Goal: Task Accomplishment & Management: Manage account settings

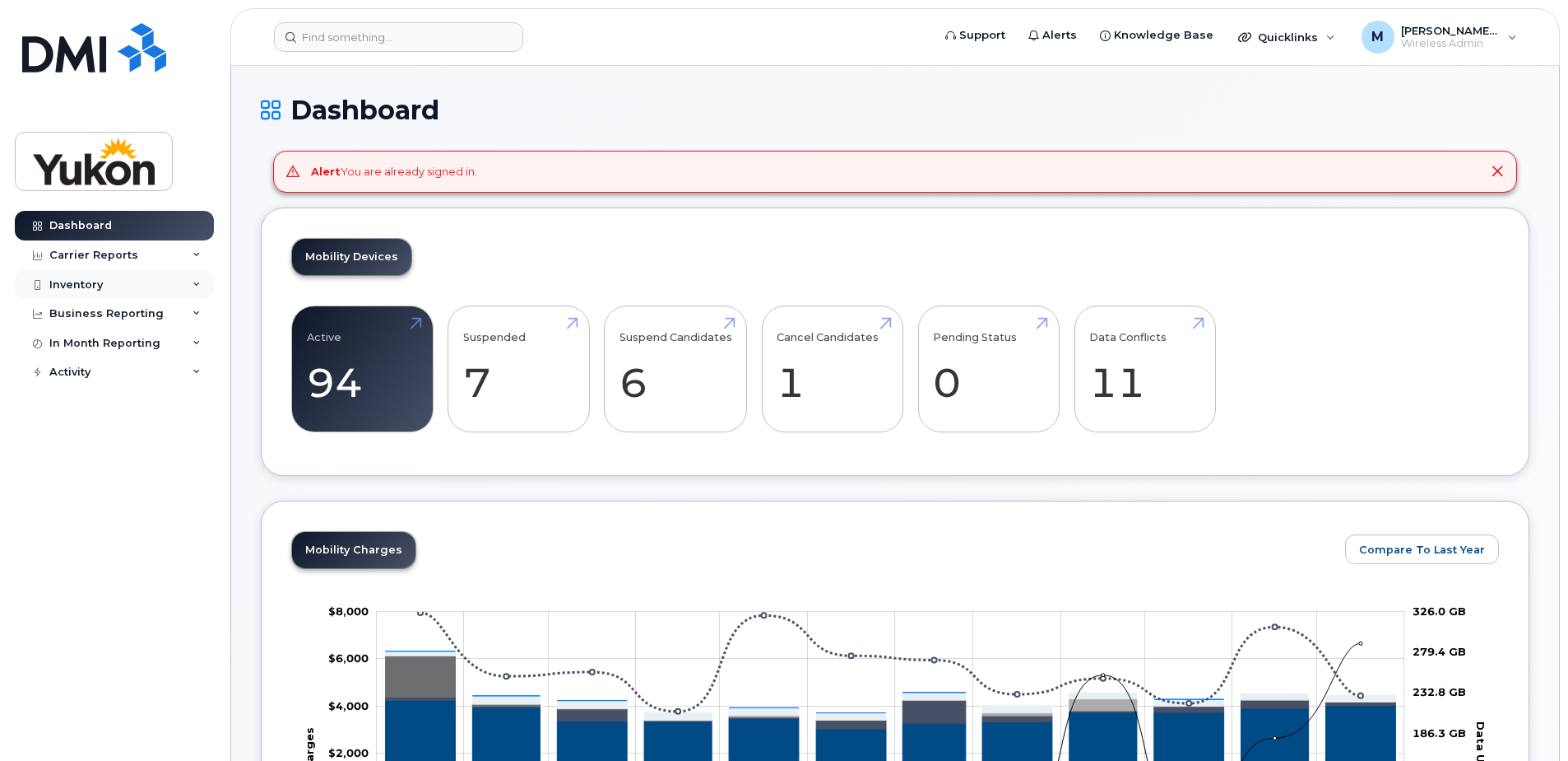
click at [101, 284] on div "Inventory" at bounding box center [75, 284] width 54 height 13
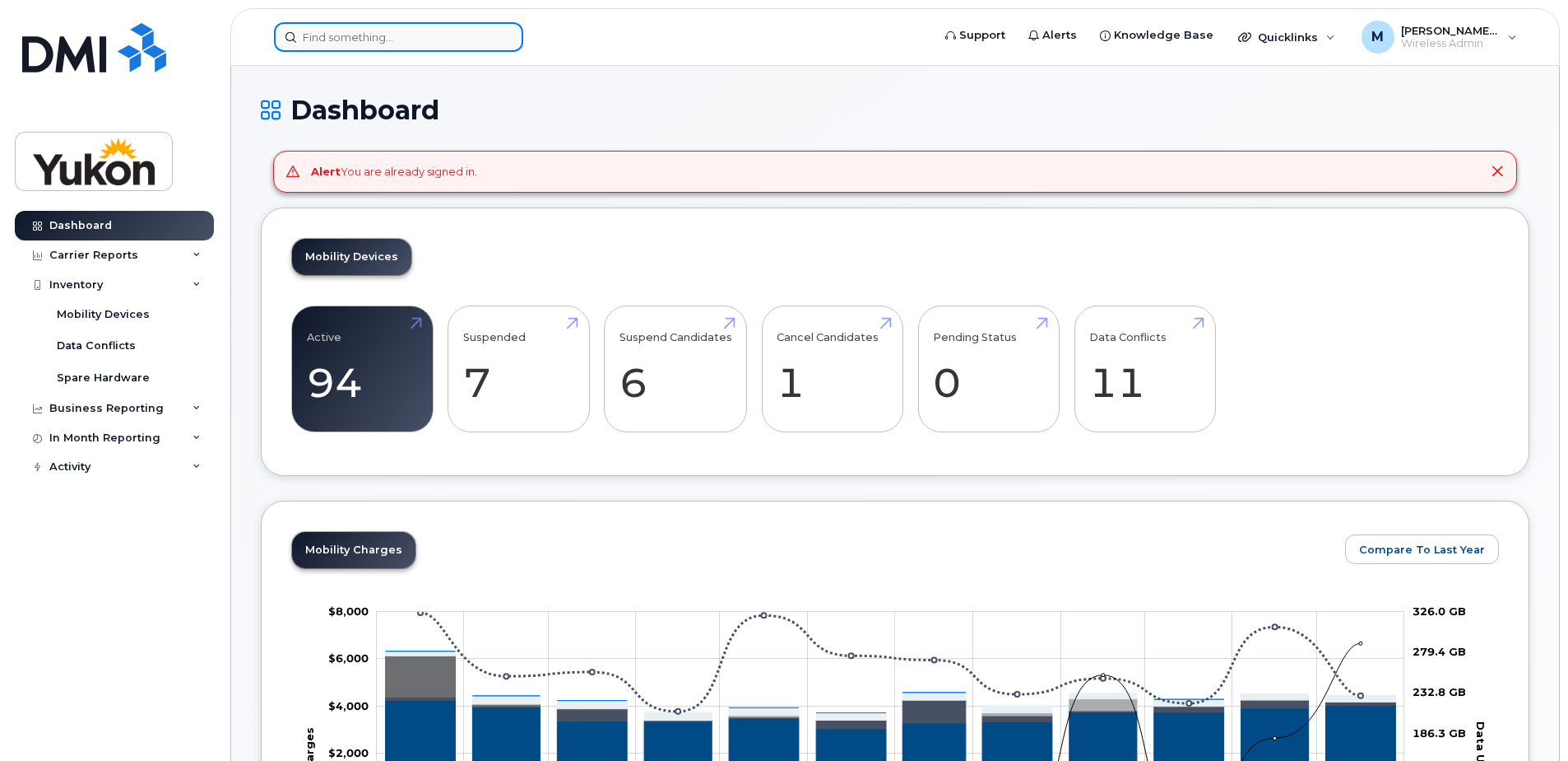
click at [407, 45] on input at bounding box center [398, 37] width 249 height 29
paste input "867-332-9401"
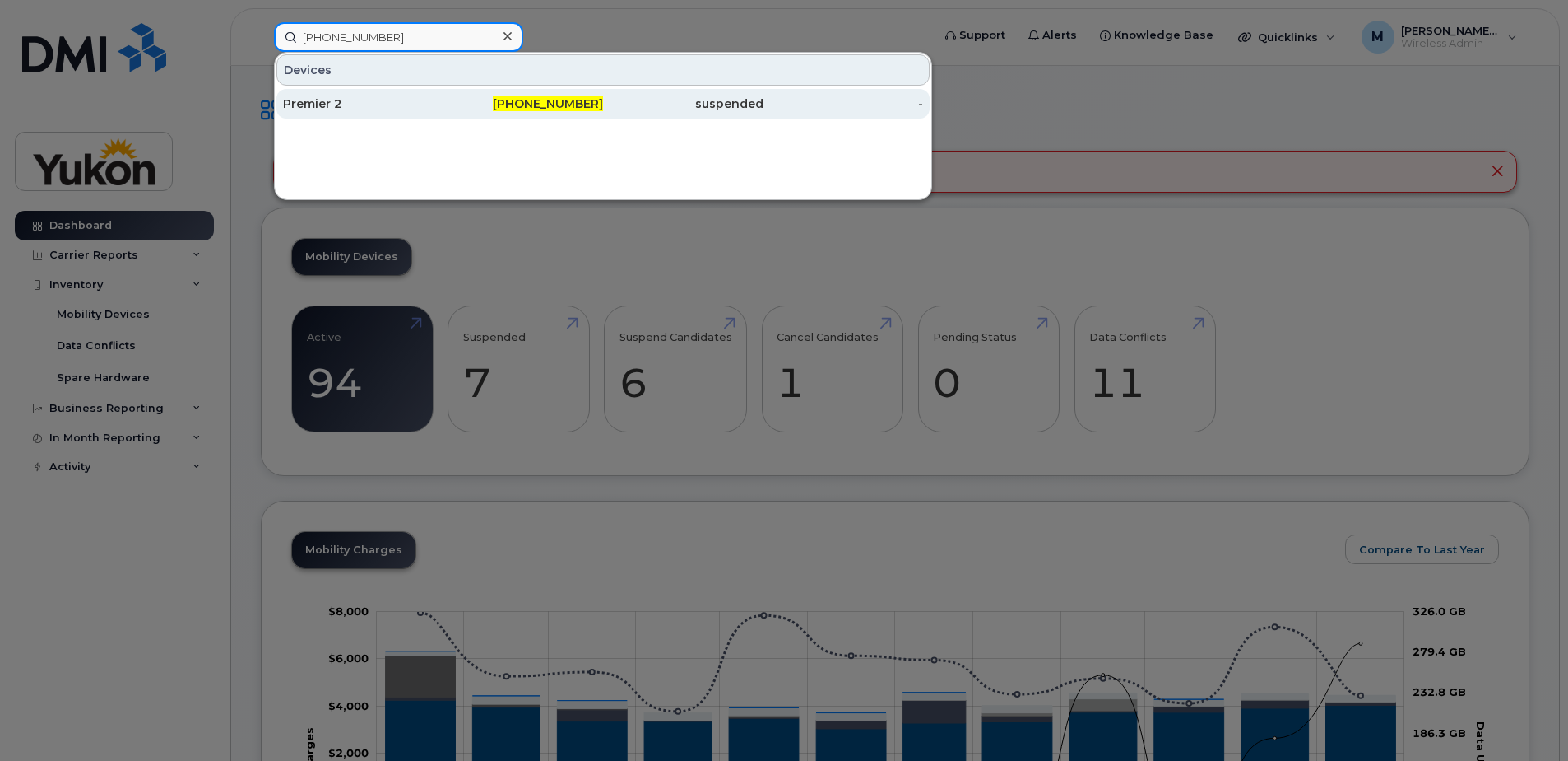
type input "867-332-9401"
click at [395, 109] on div "Premier 2" at bounding box center [364, 104] width 160 height 17
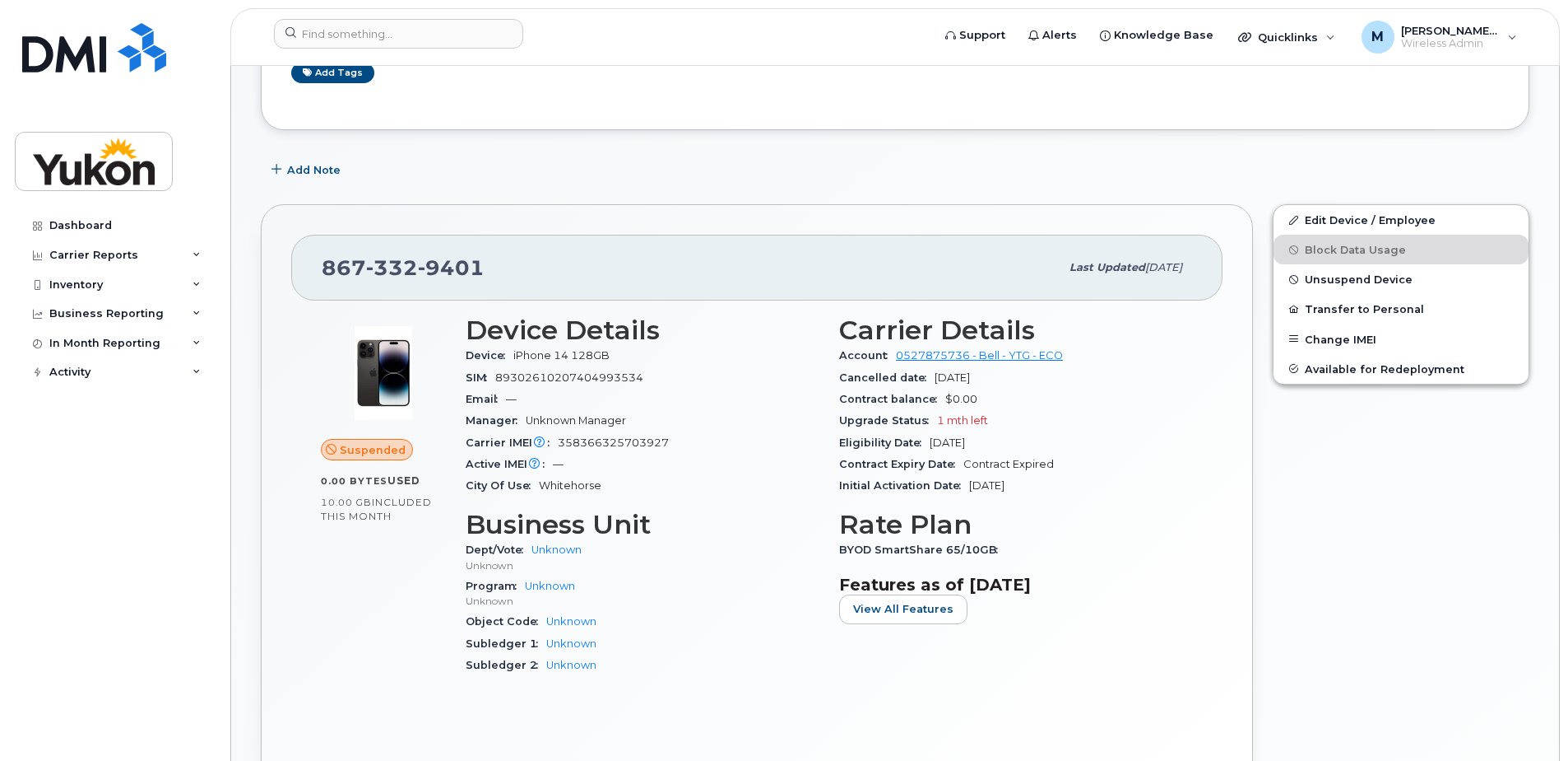
scroll to position [246, 0]
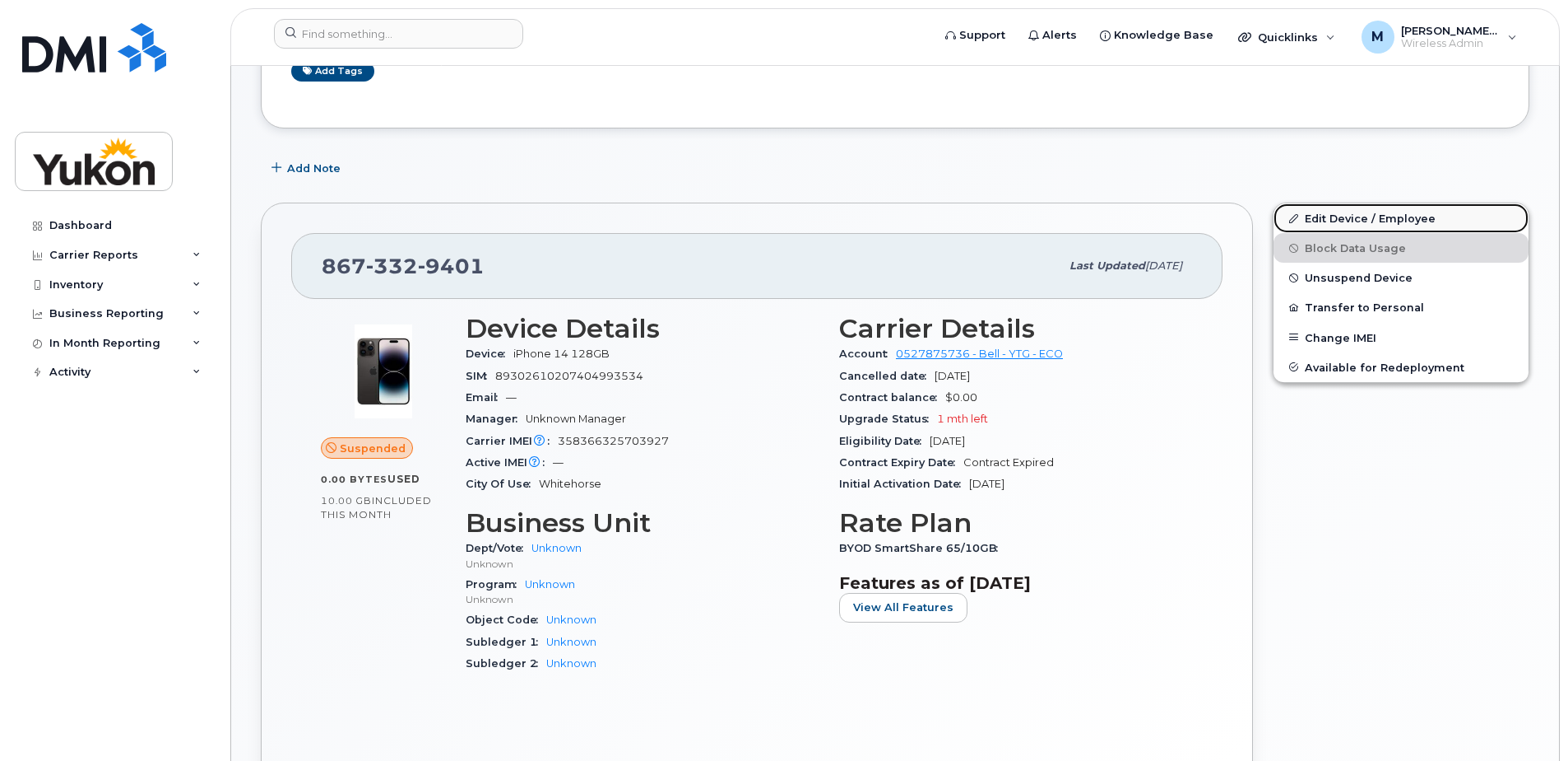
click at [1351, 216] on link "Edit Device / Employee" at bounding box center [1401, 218] width 255 height 29
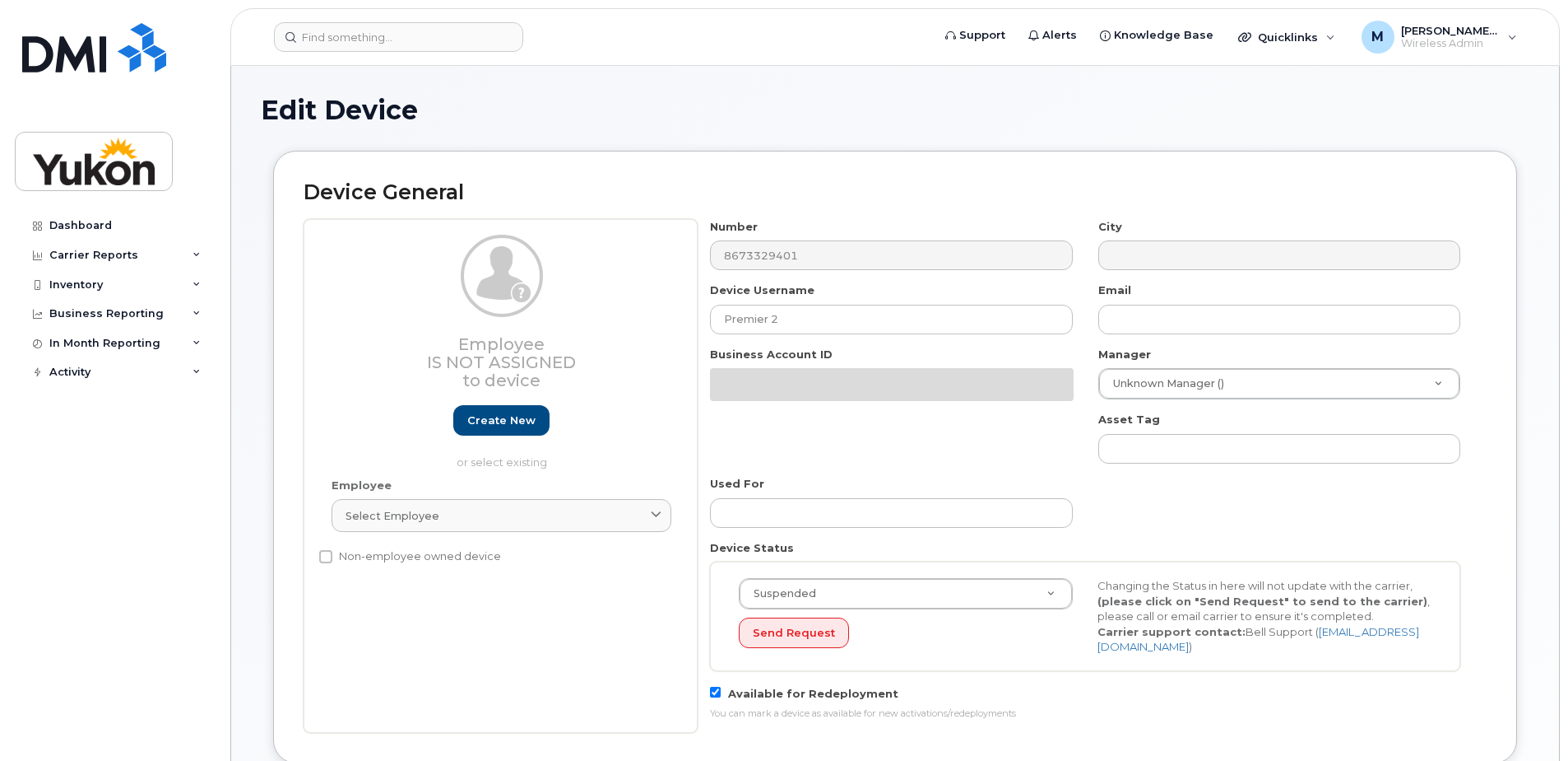
select select "33497273"
select select "33497275"
select select "33497277"
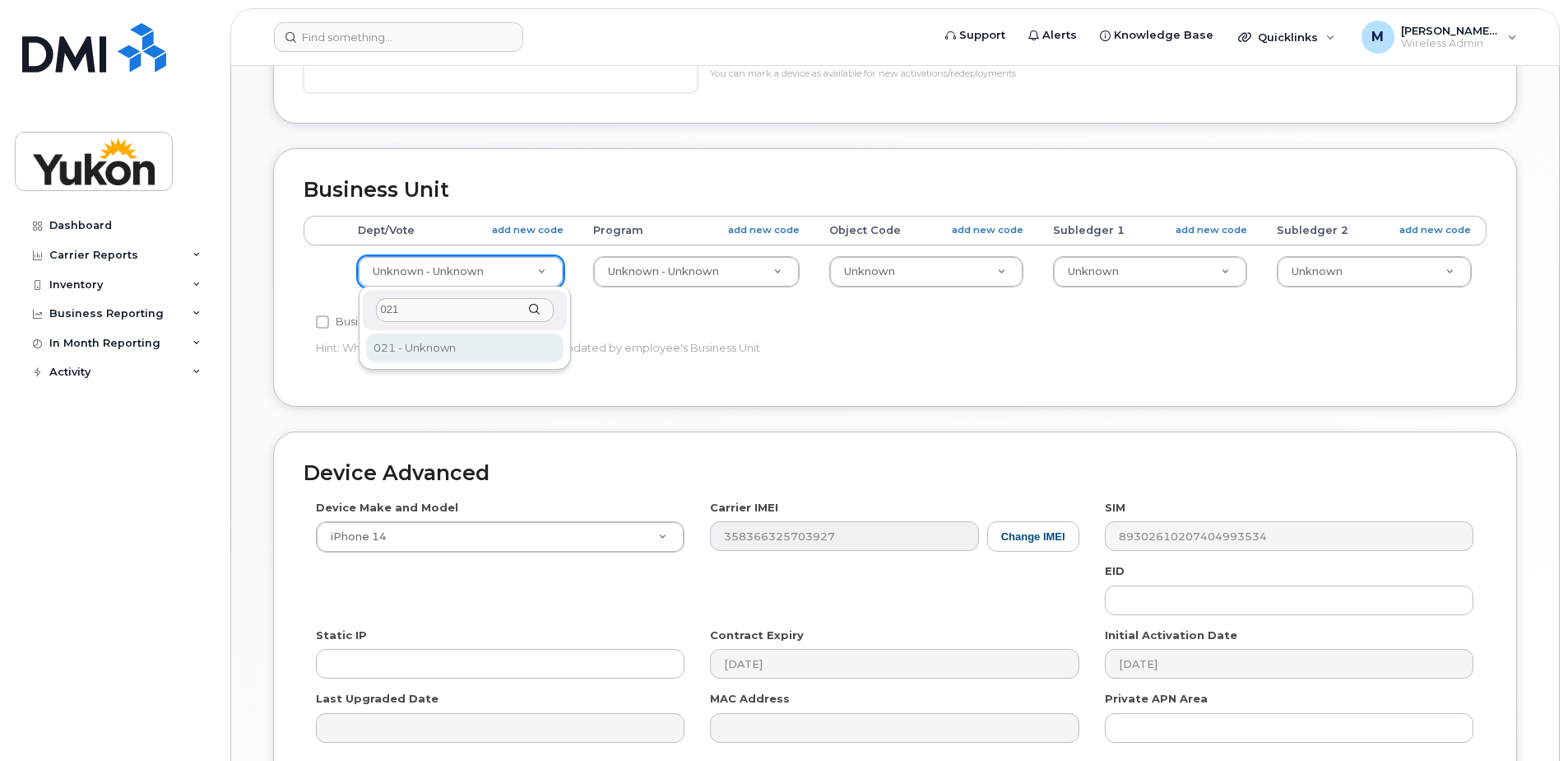
type input "021"
select select "33500007"
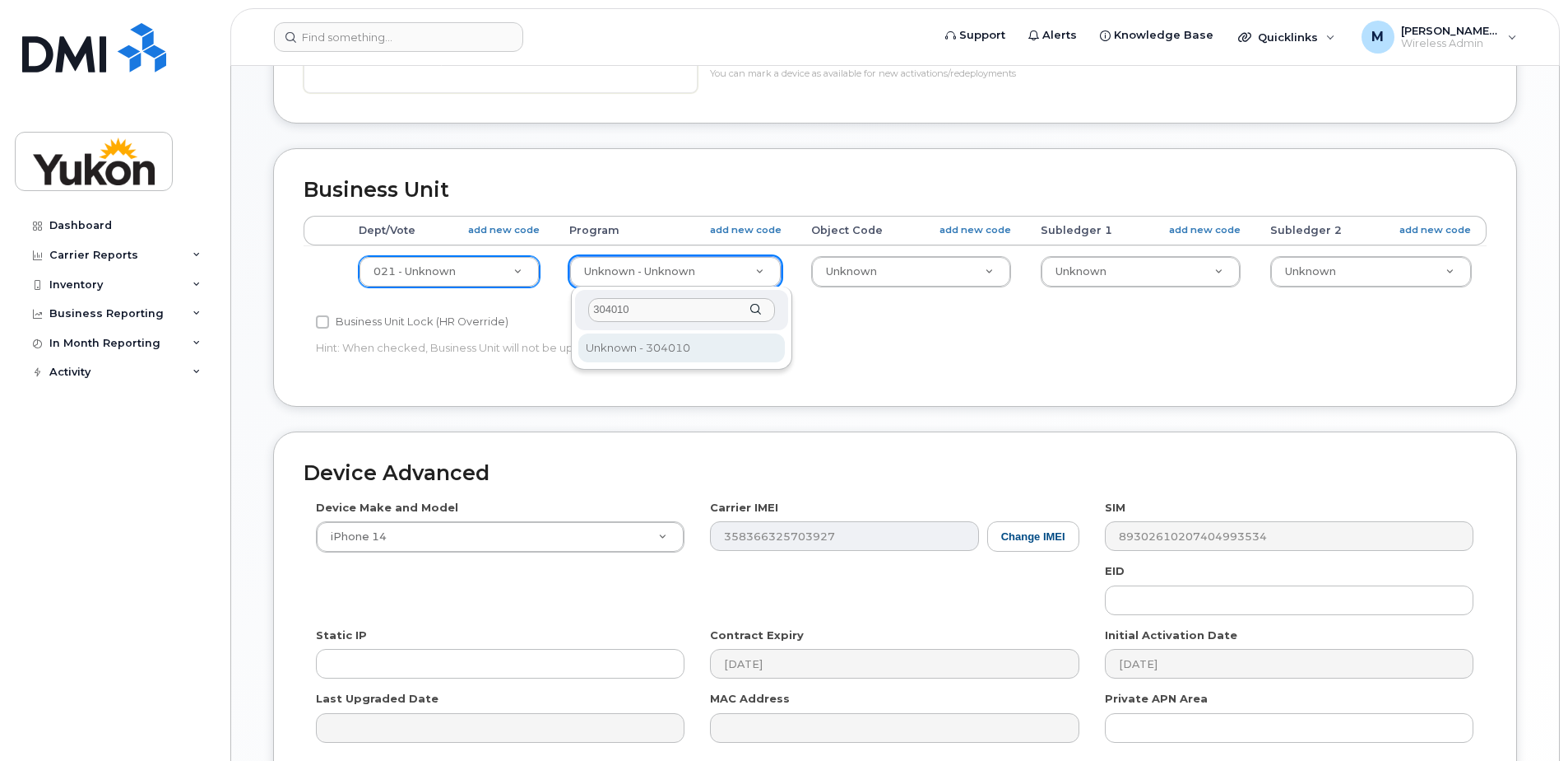
type input "304010"
type input "33497480"
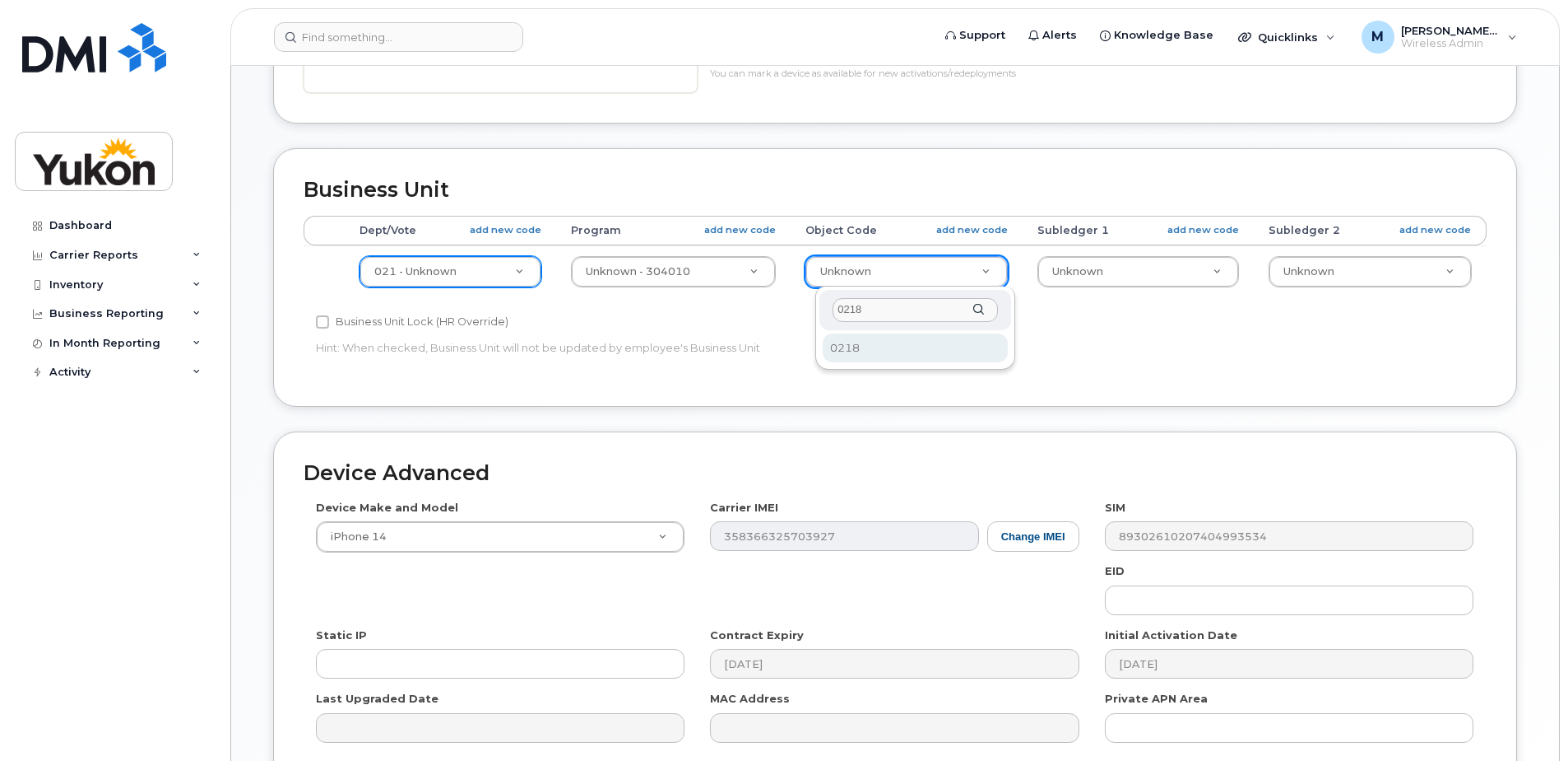
type input "0218"
select select "33497282"
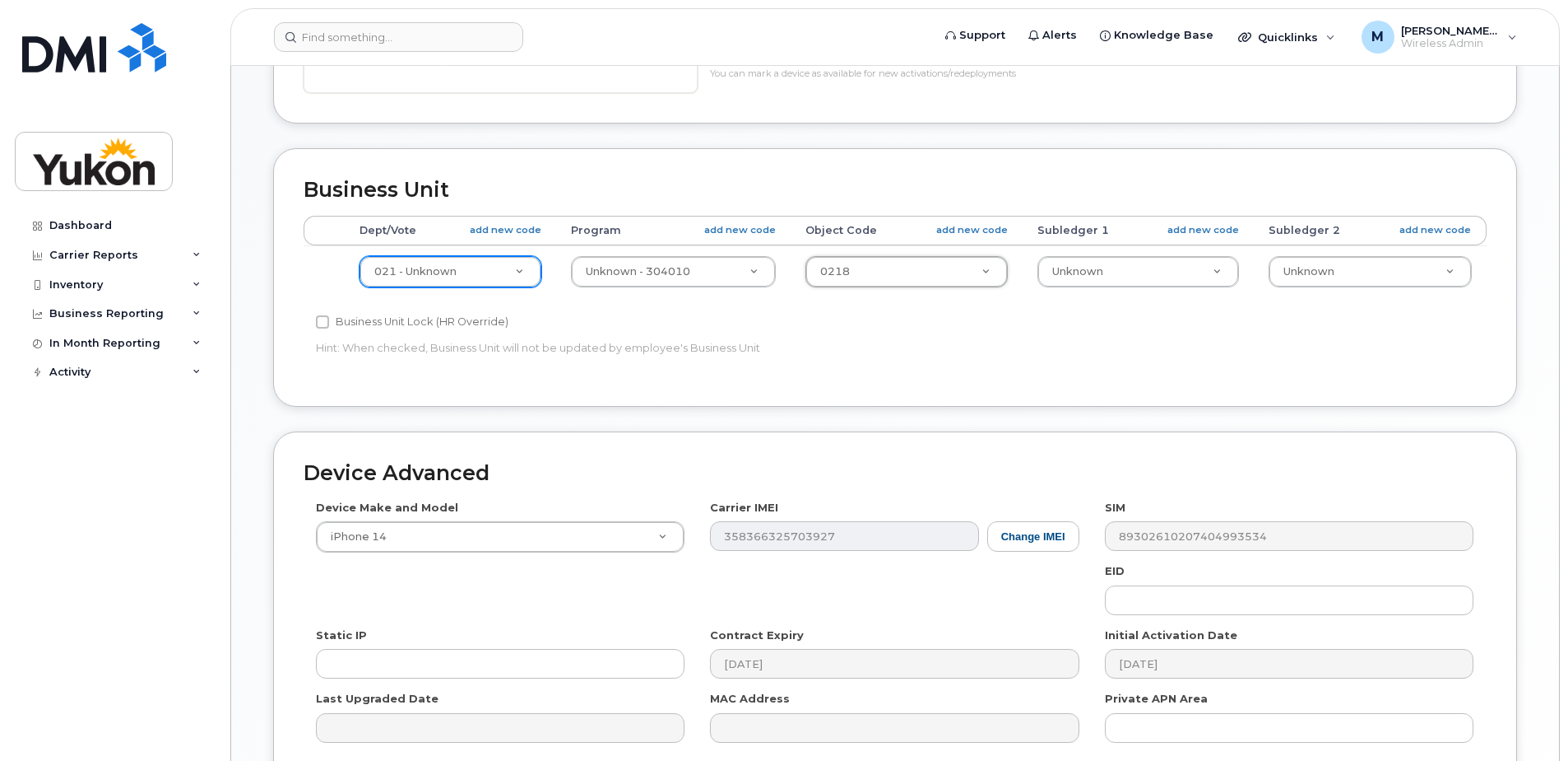
click at [1100, 361] on div "Accounting Categories Rules Dept/Vote add new code Program add new code Object …" at bounding box center [895, 296] width 1183 height 160
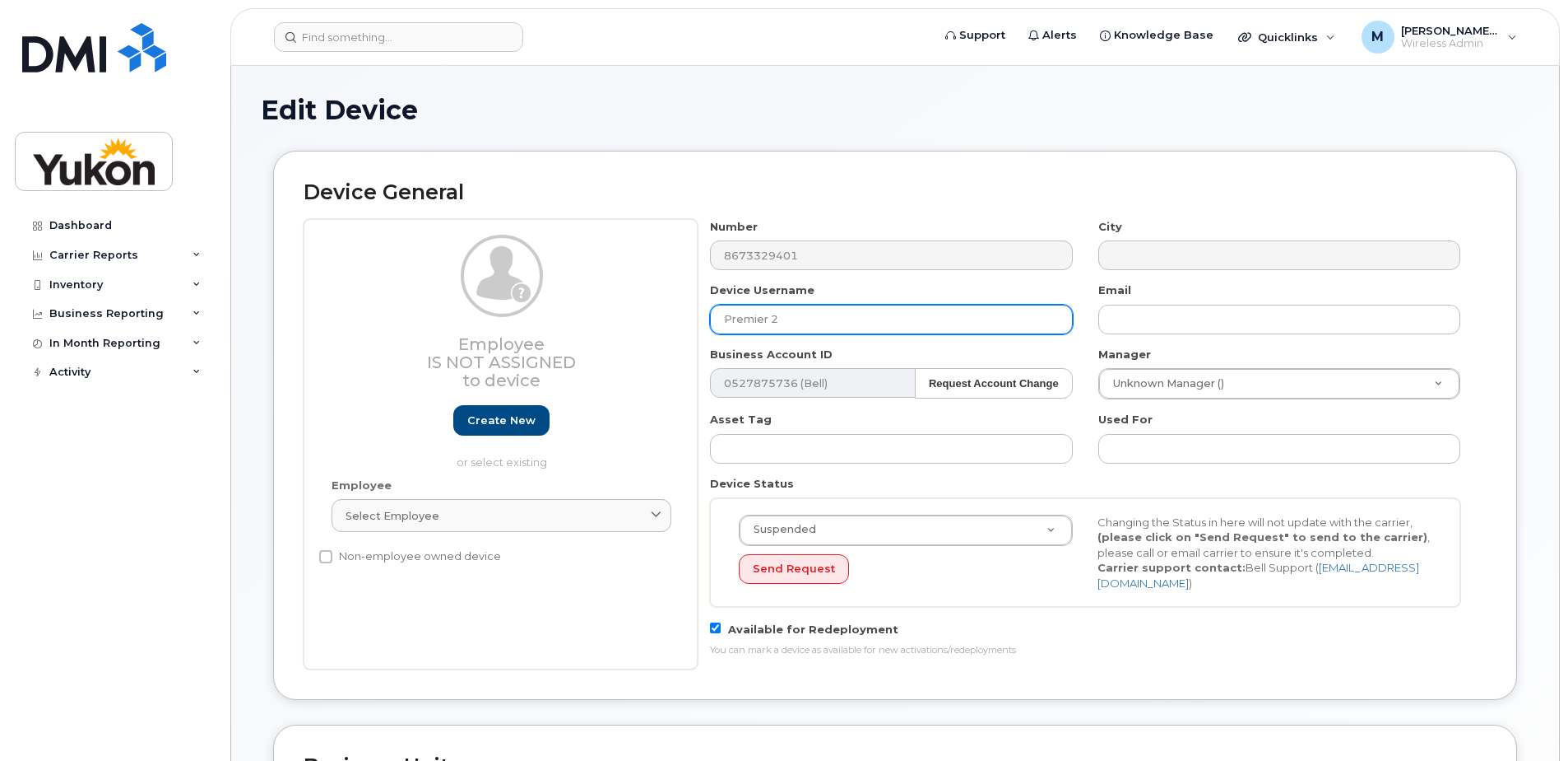
drag, startPoint x: 740, startPoint y: 317, endPoint x: 575, endPoint y: 317, distance: 165.0
click at [575, 317] on div "Employee Is not assigned to device Create new or select existing Employee Selec…" at bounding box center [895, 444] width 1183 height 450
type input "J"
click at [845, 320] on input "text" at bounding box center [891, 319] width 362 height 29
click at [826, 315] on input "text" at bounding box center [891, 319] width 362 height 29
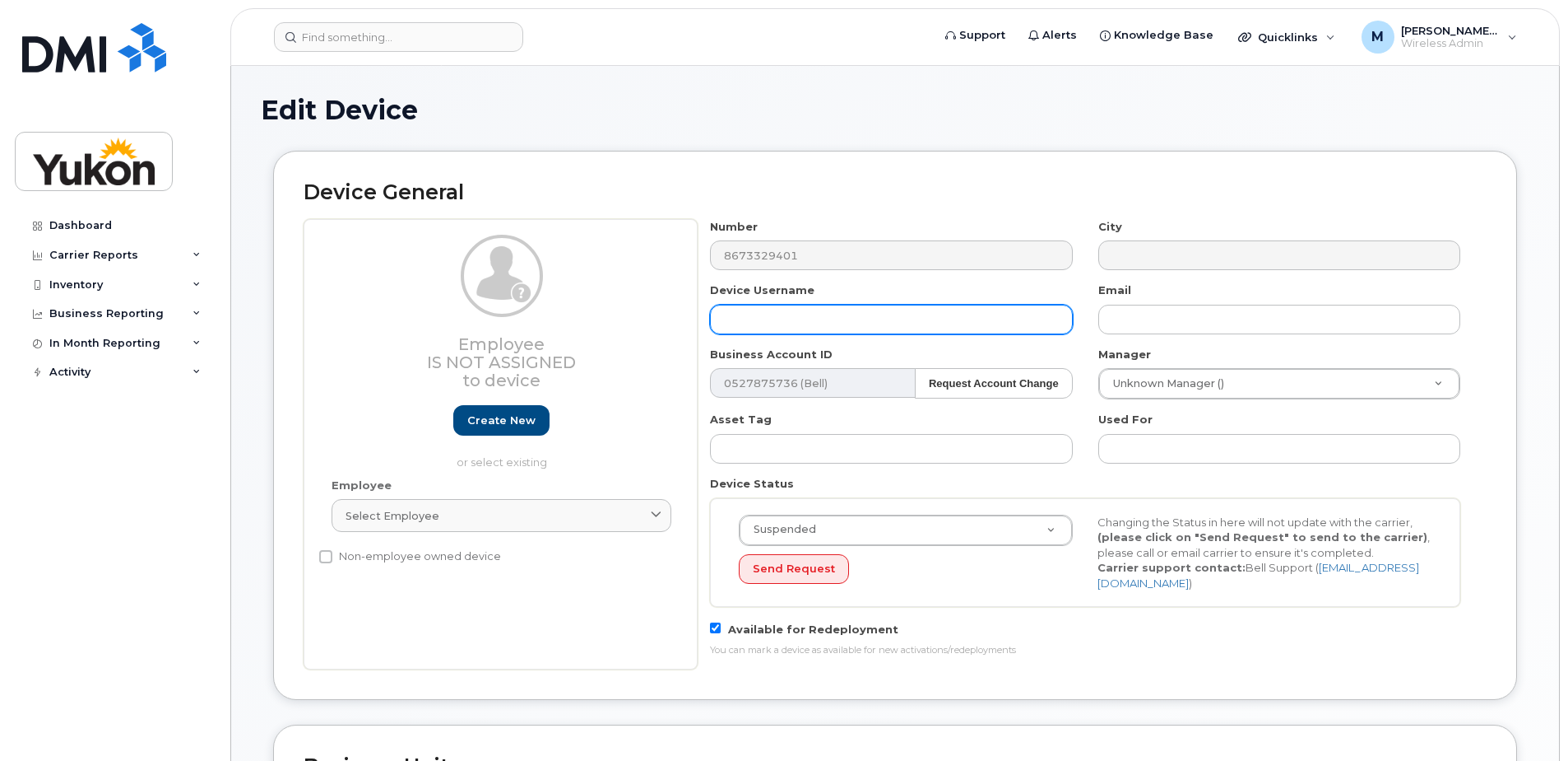
paste input "[PERSON_NAME]"
click at [858, 317] on input "[PERSON_NAME]" at bounding box center [891, 319] width 362 height 29
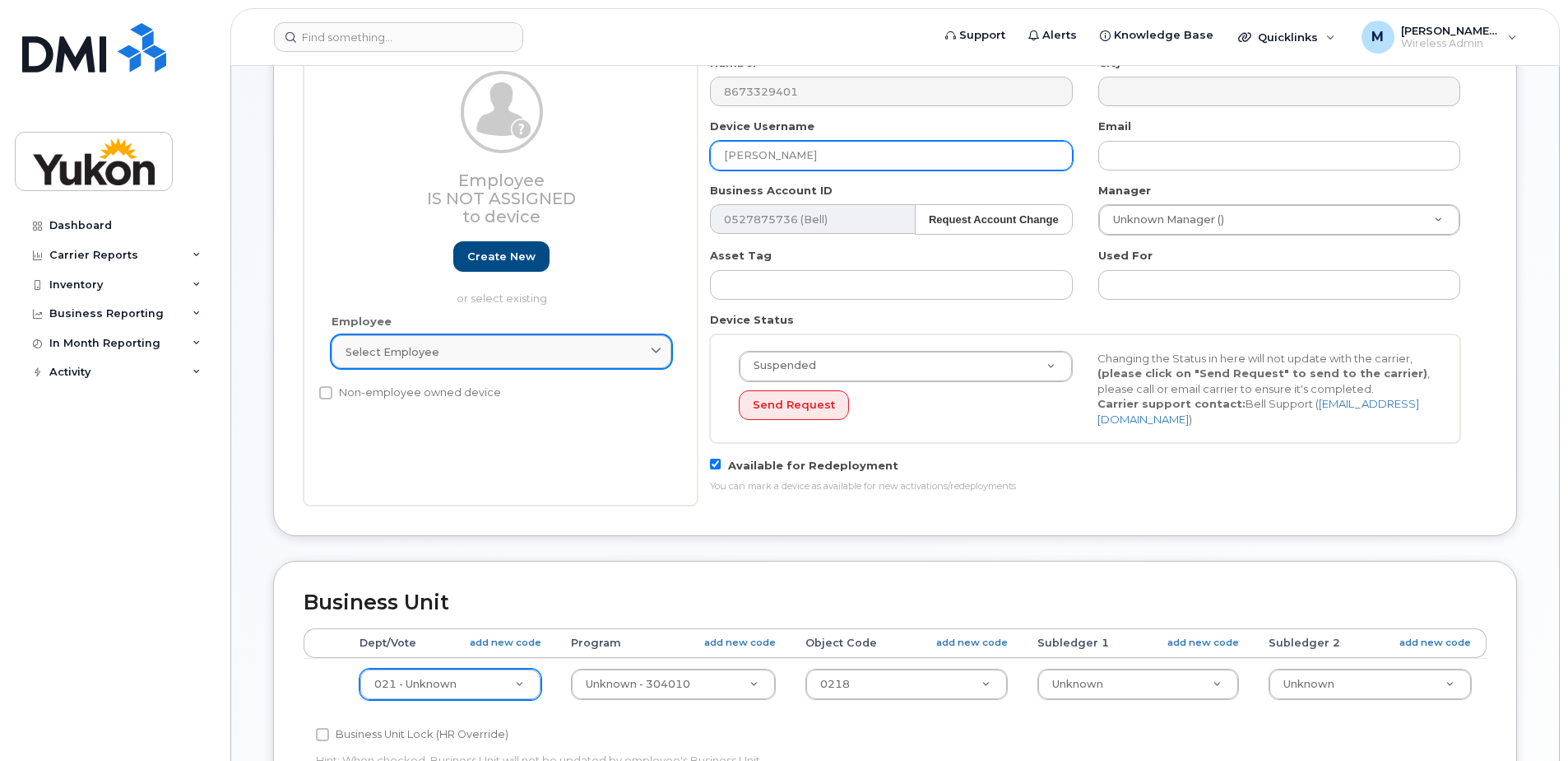
scroll to position [164, 0]
type input "[PERSON_NAME]"
click at [543, 356] on div "Select employee" at bounding box center [501, 351] width 312 height 16
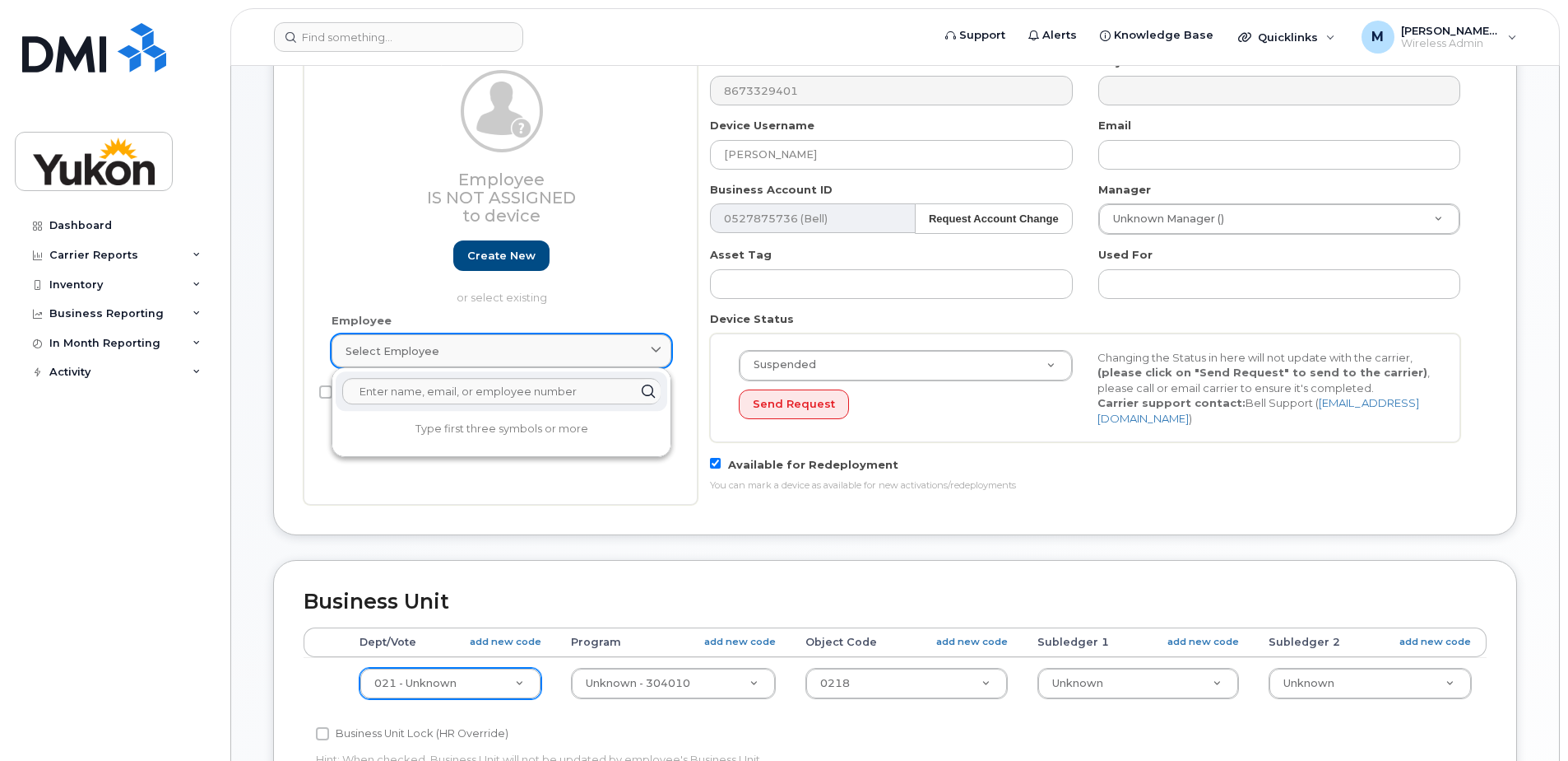
click at [543, 356] on div "Select employee" at bounding box center [501, 351] width 312 height 16
click at [683, 535] on div "Device General Employee Is not assigned to device Create new or select existing…" at bounding box center [895, 273] width 1269 height 573
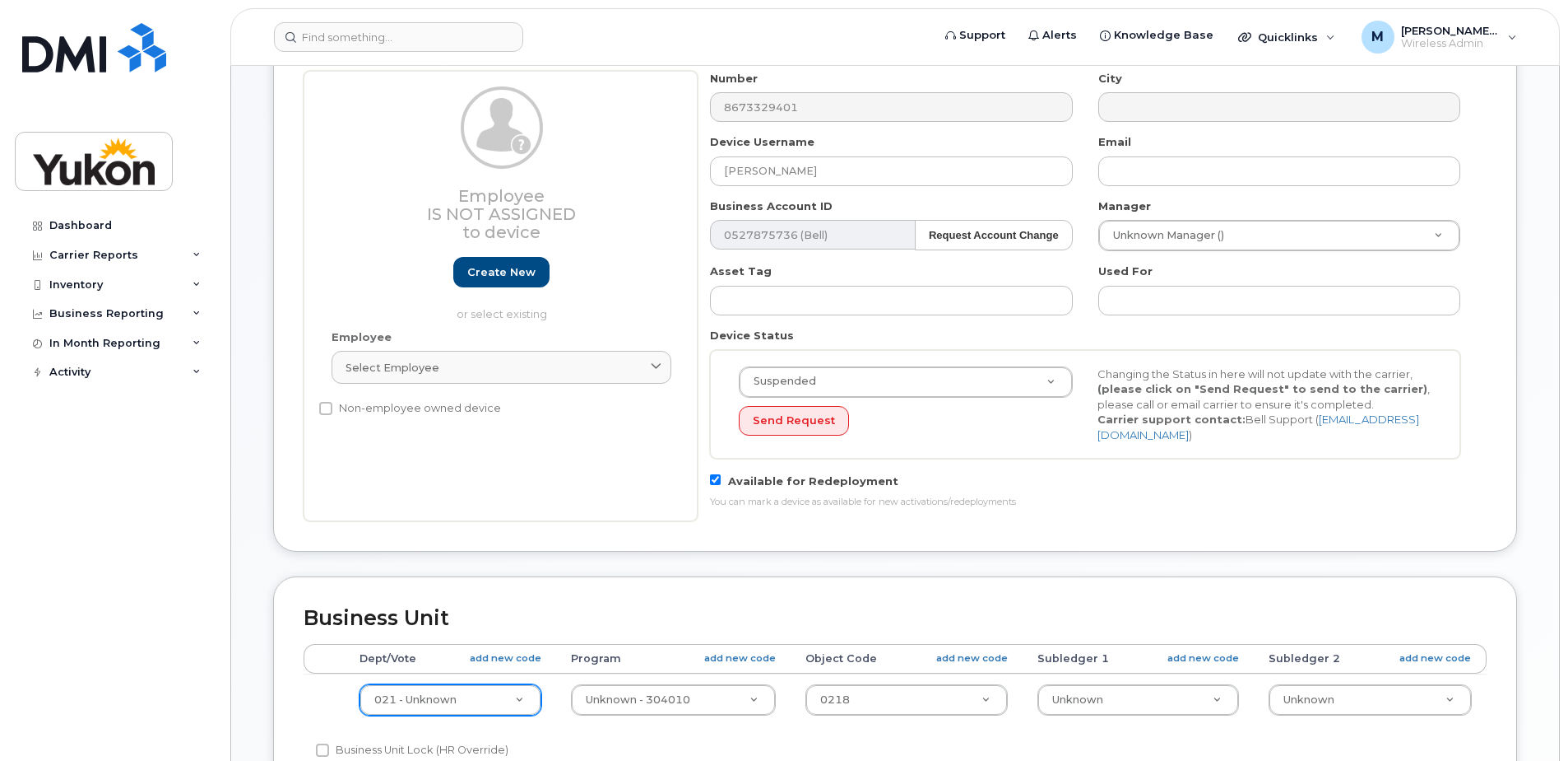
scroll to position [246, 0]
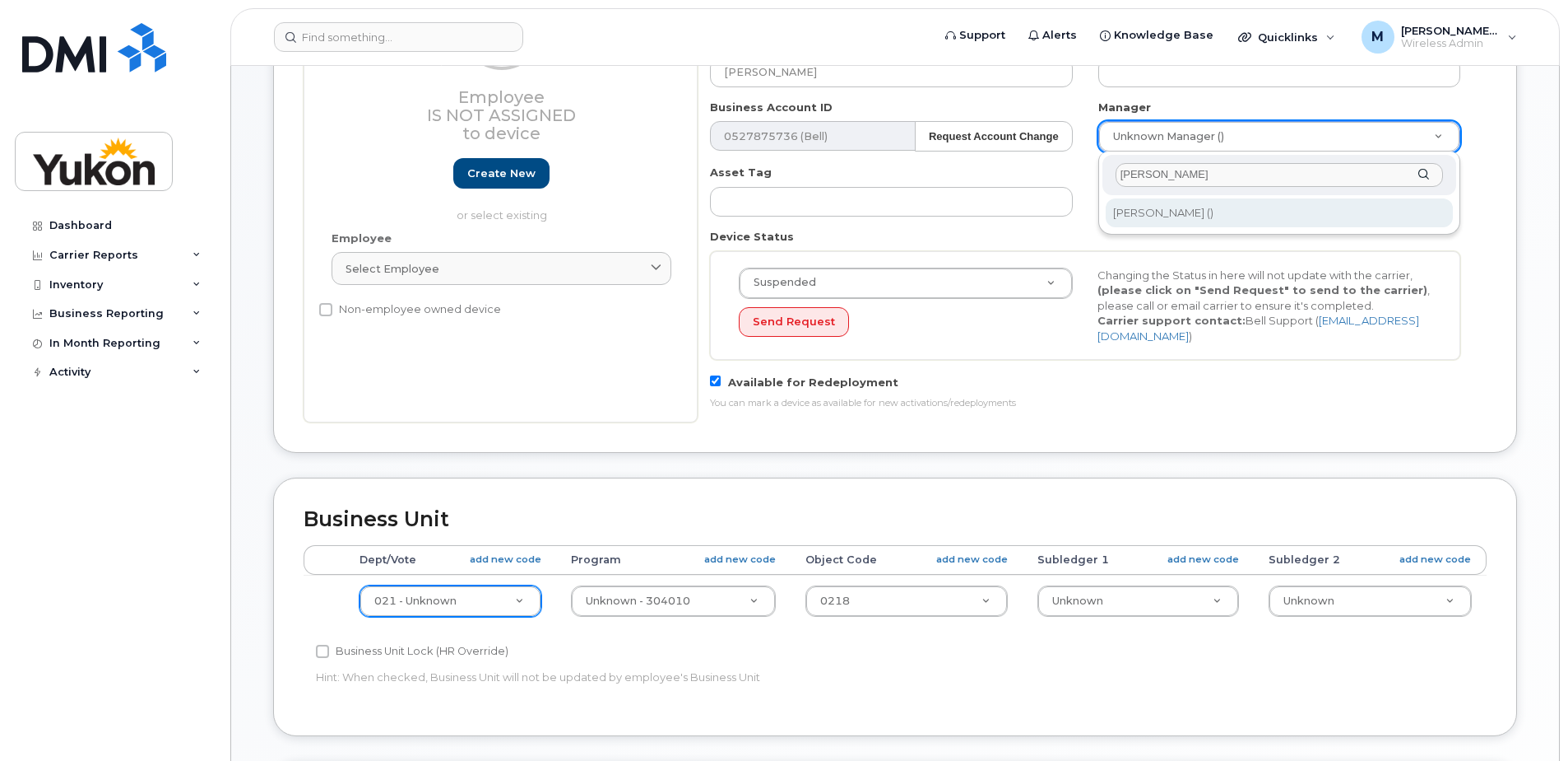
type input "Patrick"
type input "2376768"
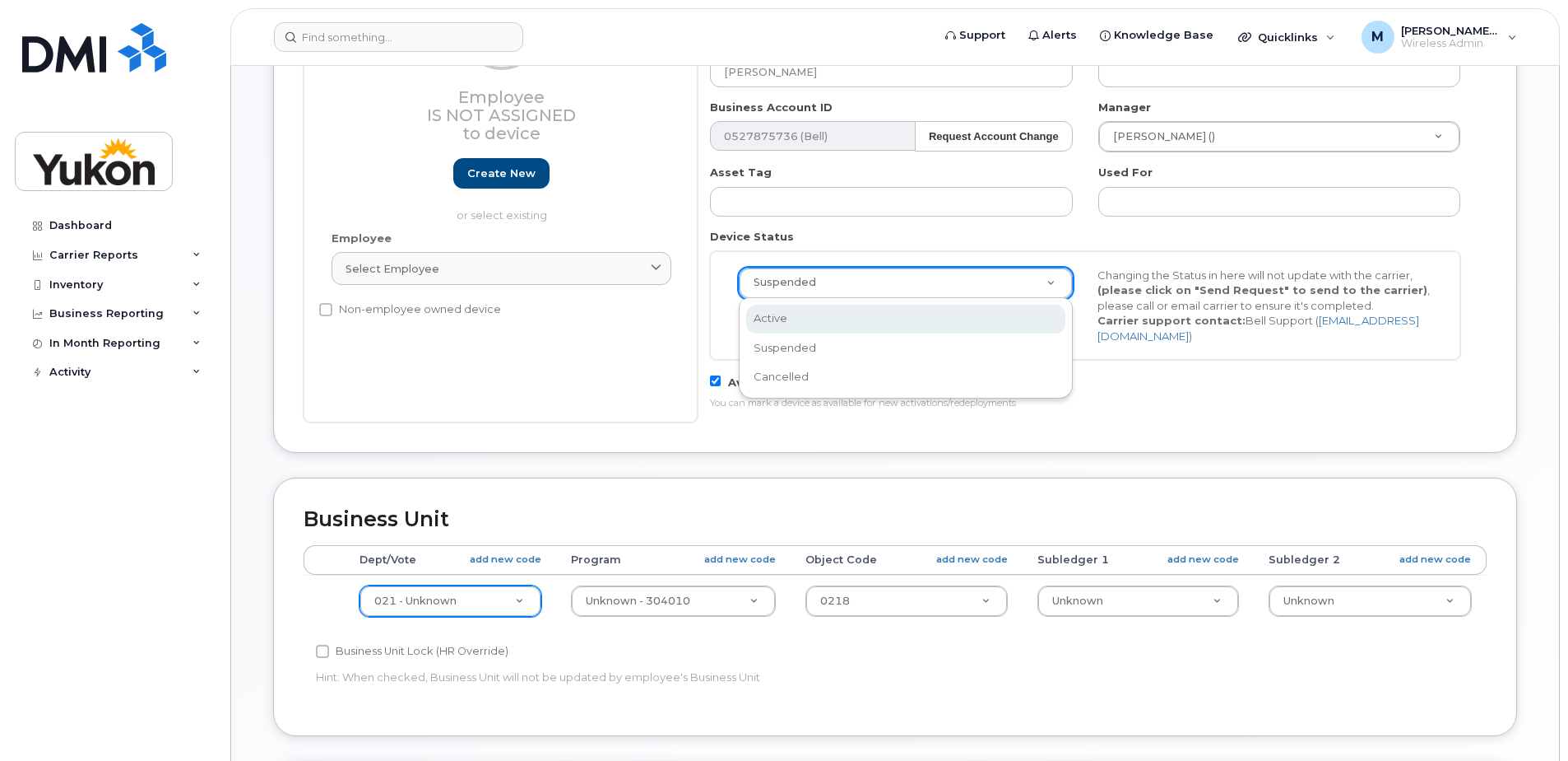
select select "active"
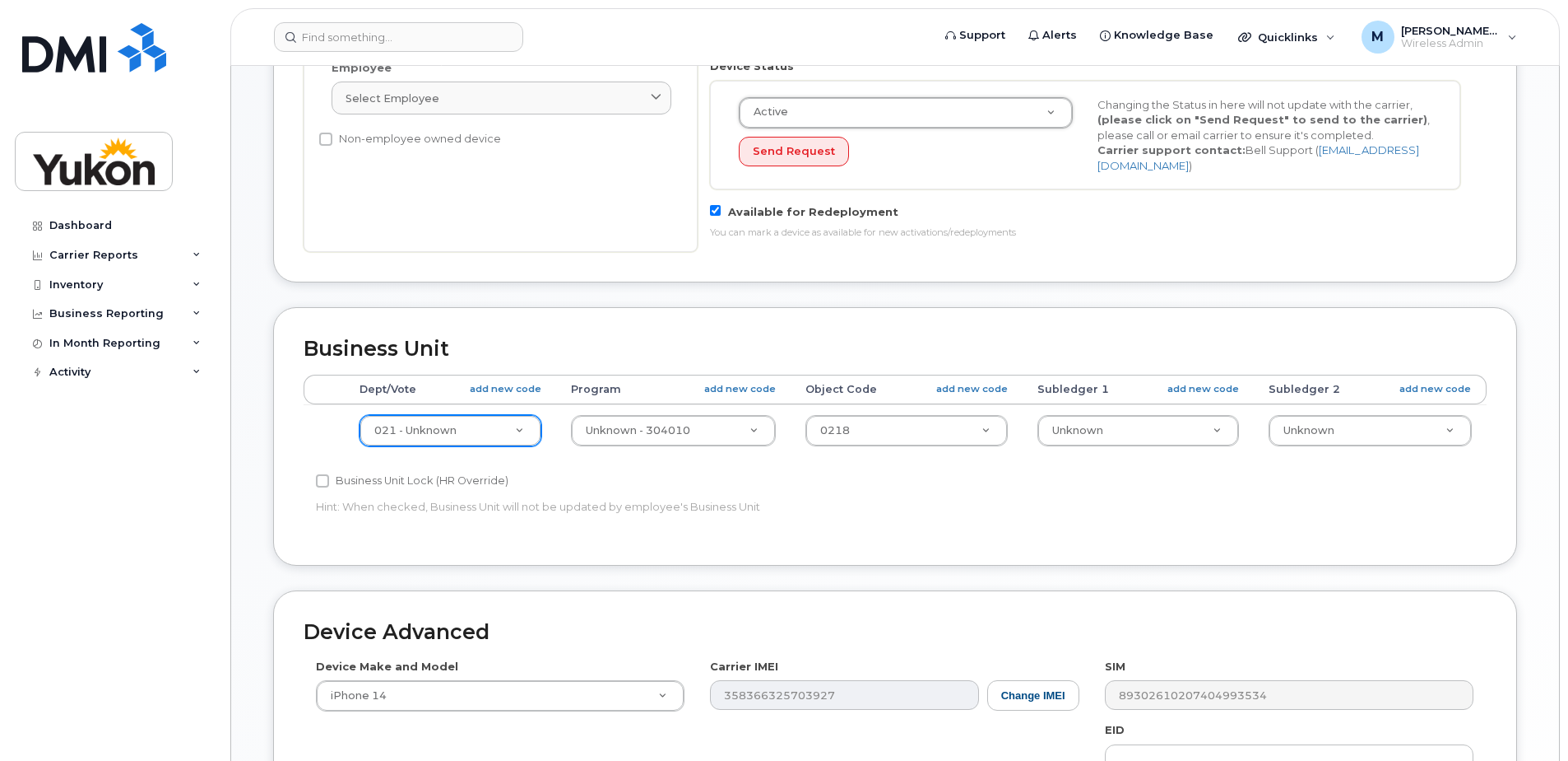
scroll to position [739, 0]
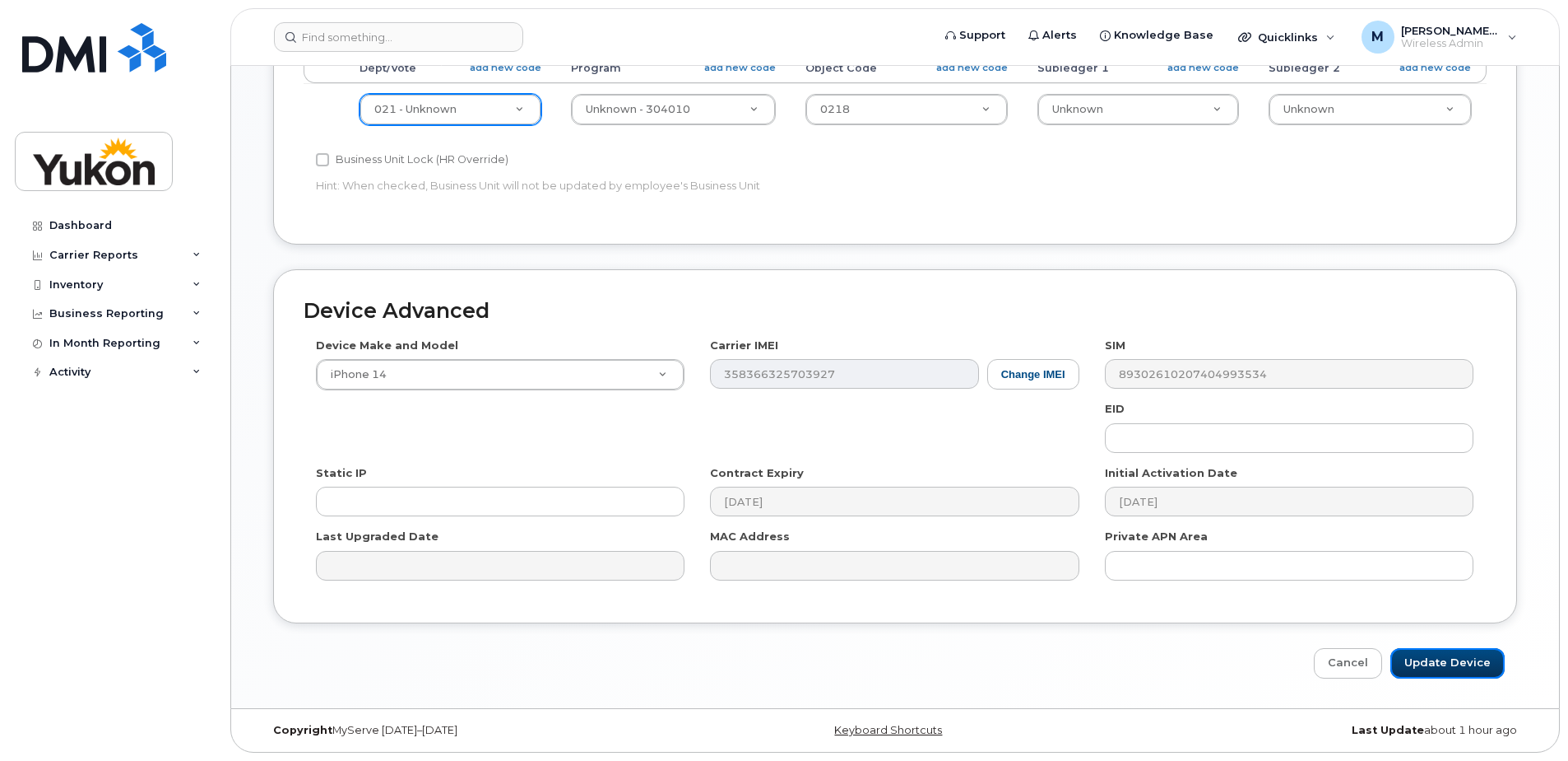
click at [1453, 655] on input "Update Device" at bounding box center [1447, 662] width 114 height 30
type input "Saving..."
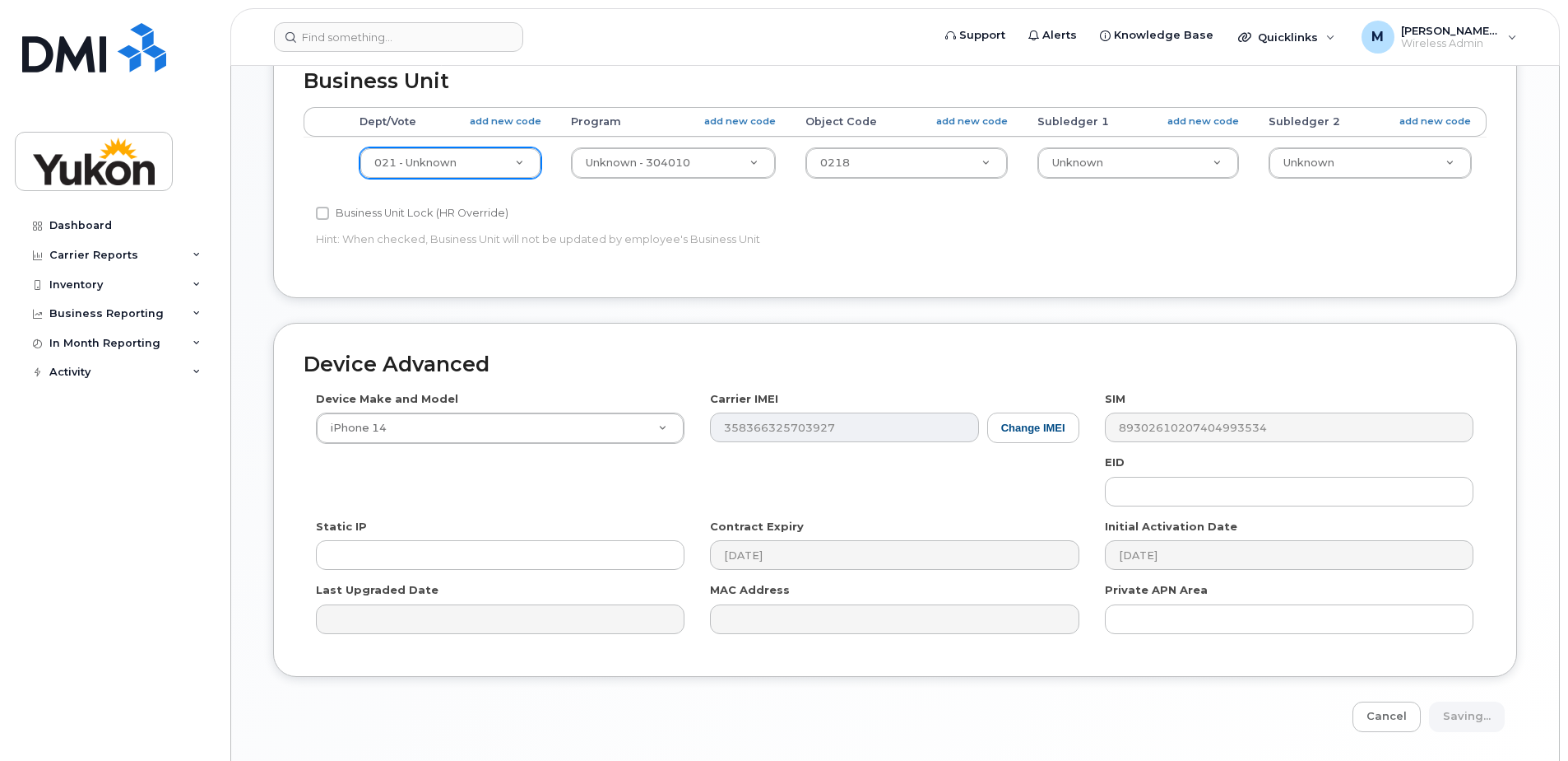
scroll to position [656, 0]
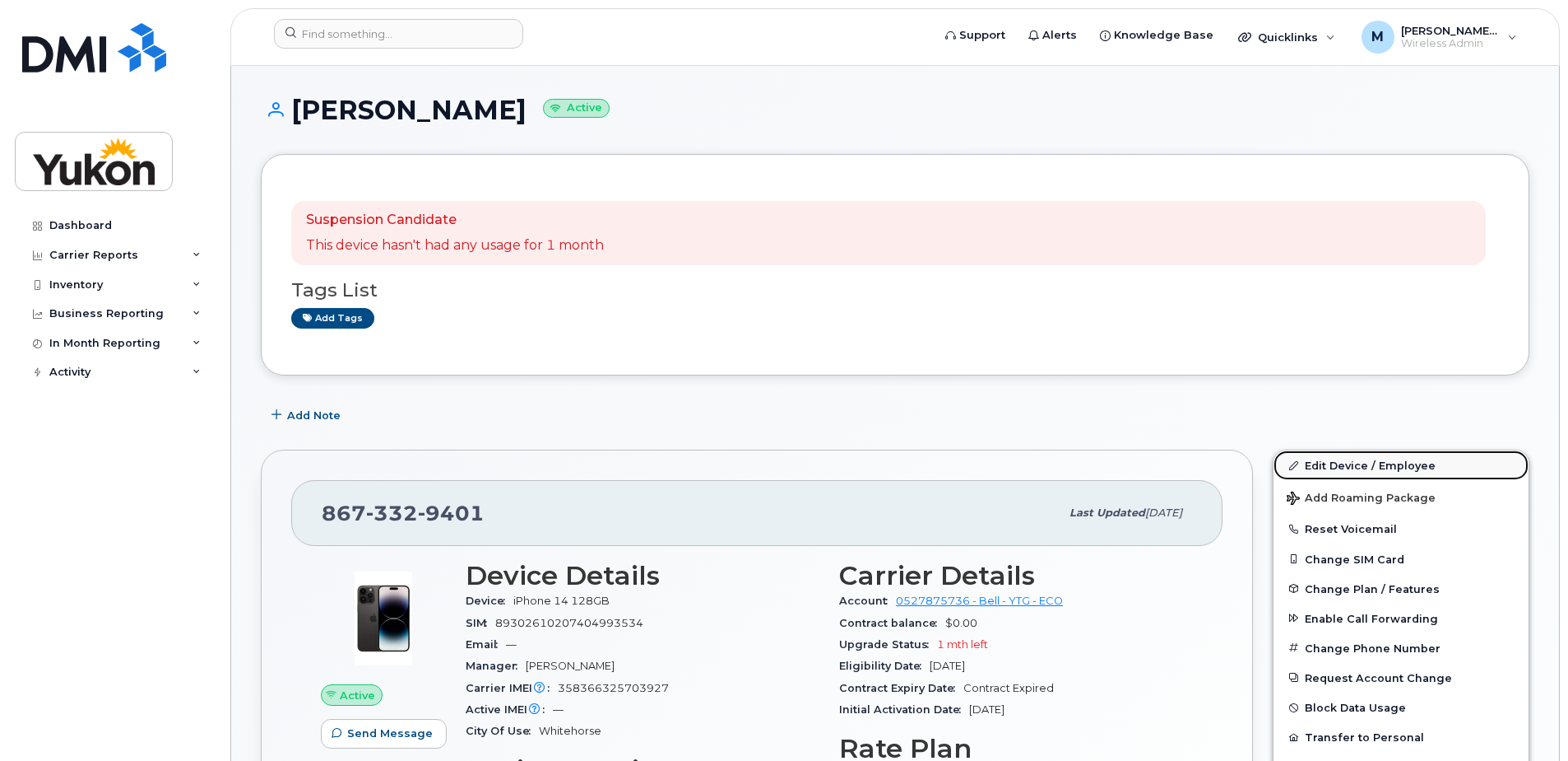
click at [1344, 472] on link "Edit Device / Employee" at bounding box center [1401, 465] width 255 height 29
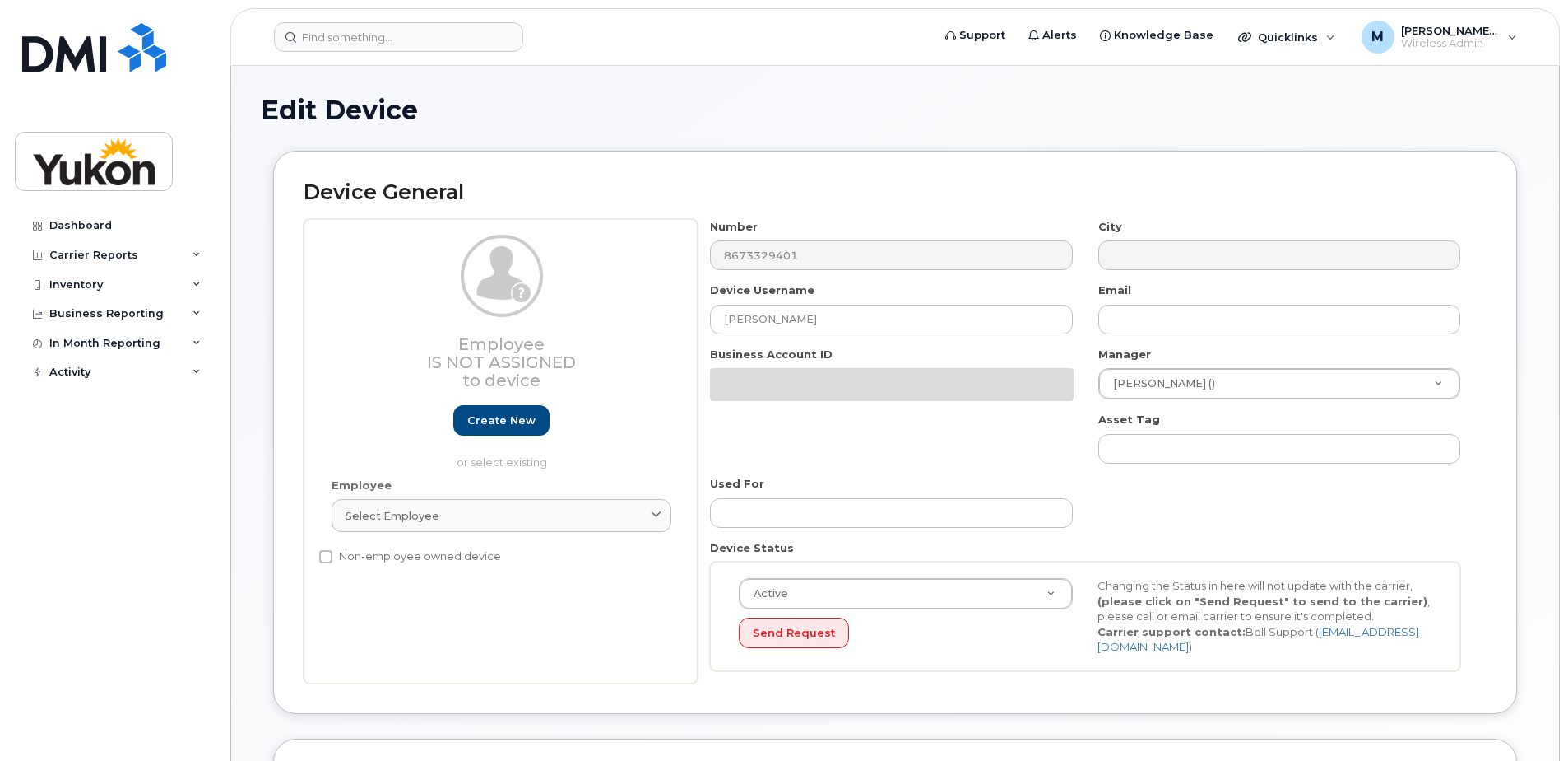
select select "33500007"
select select "33497282"
select select "33497277"
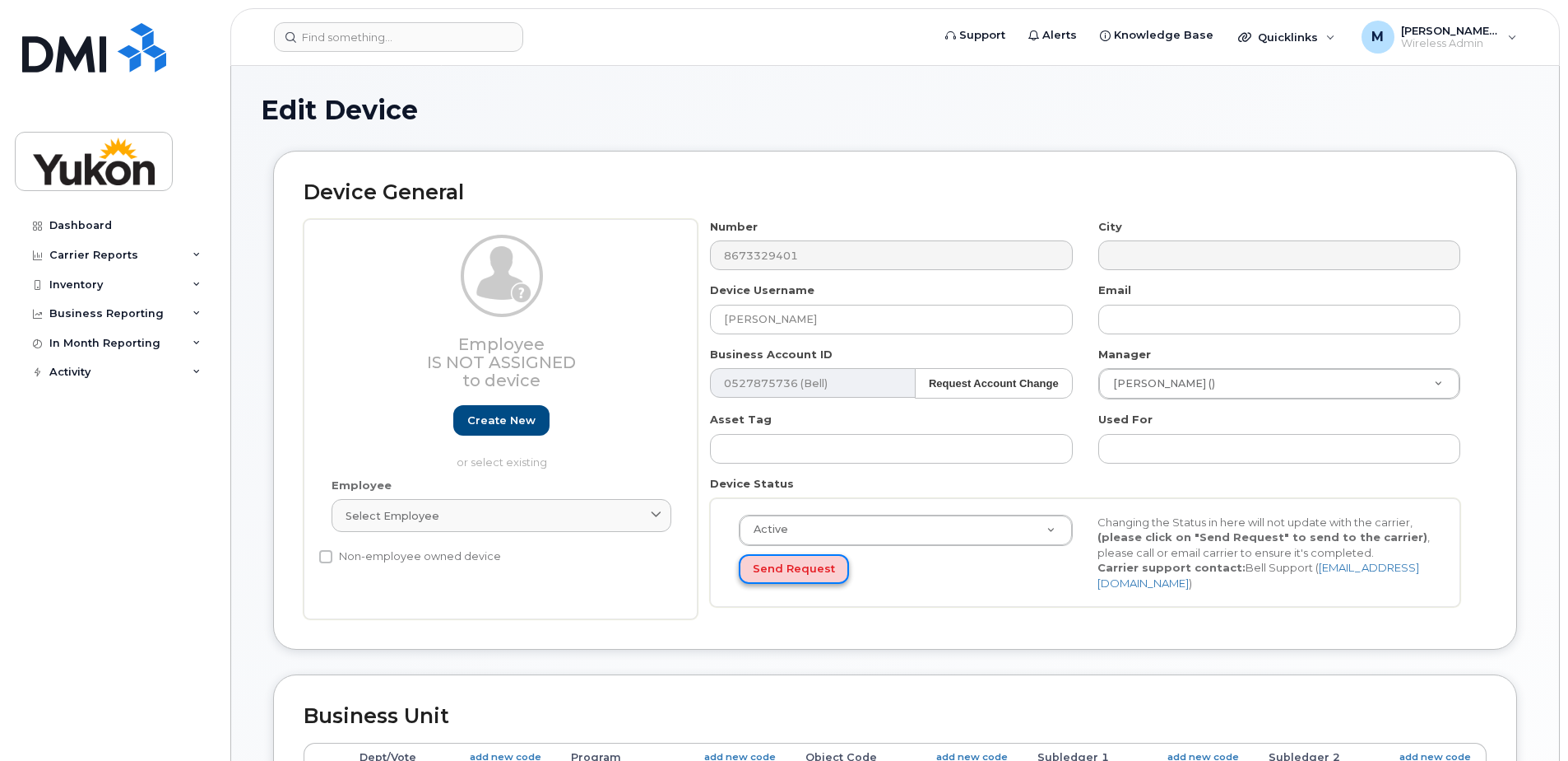
click at [830, 568] on button "Send Request" at bounding box center [794, 568] width 110 height 30
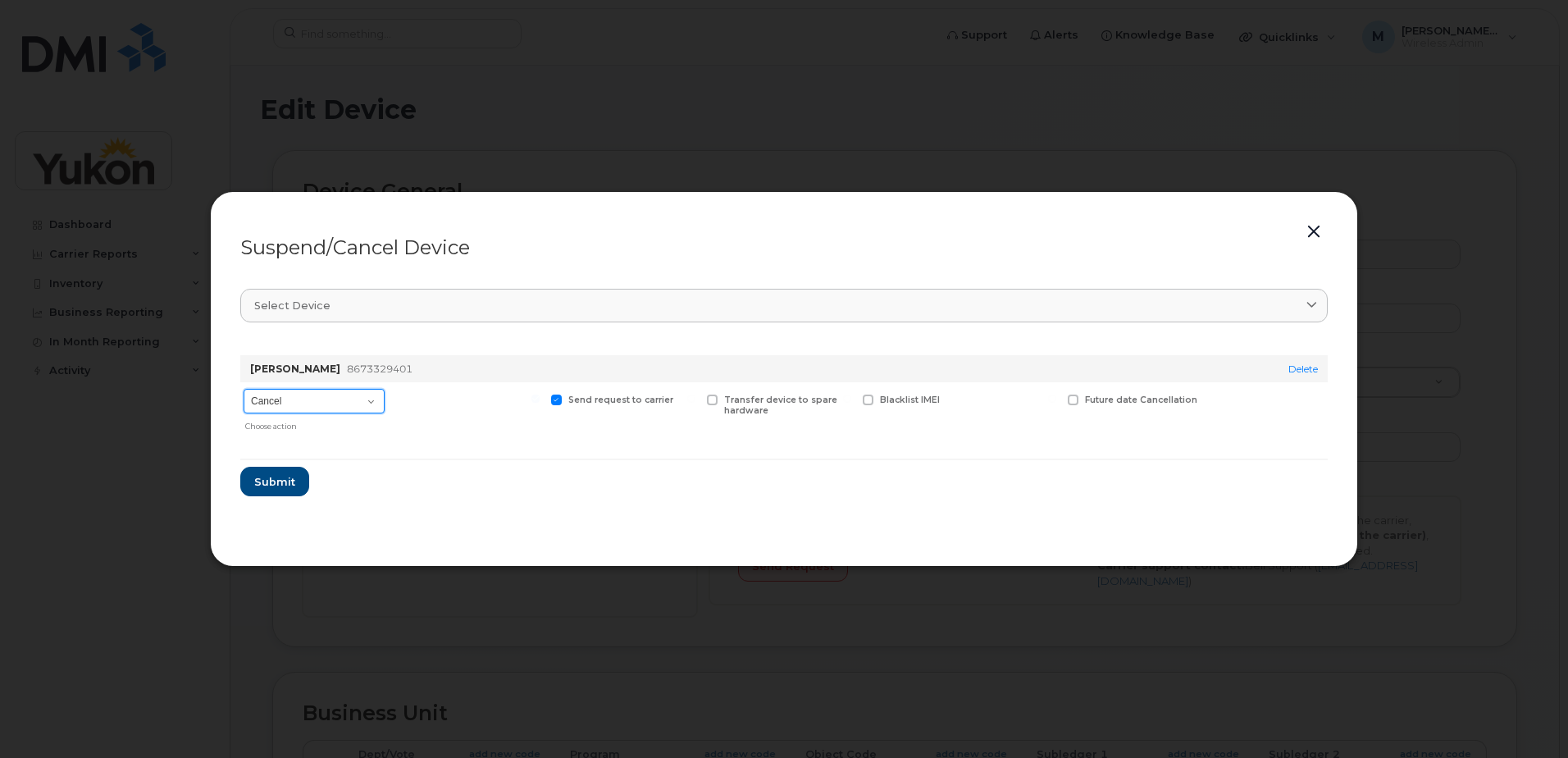
click at [359, 398] on select "Cancel Suspend - Extend Suspension Suspend - Reduced Rate Suspend - Full Rate S…" at bounding box center [314, 400] width 141 height 24
select select "[object Object]"
click at [244, 389] on select "Cancel Suspend - Extend Suspension Suspend - Reduced Rate Suspend - Full Rate S…" at bounding box center [314, 400] width 141 height 24
click at [992, 397] on span "New Username" at bounding box center [1017, 399] width 70 height 11
click at [954, 397] on input "New Username" at bounding box center [949, 398] width 8 height 8
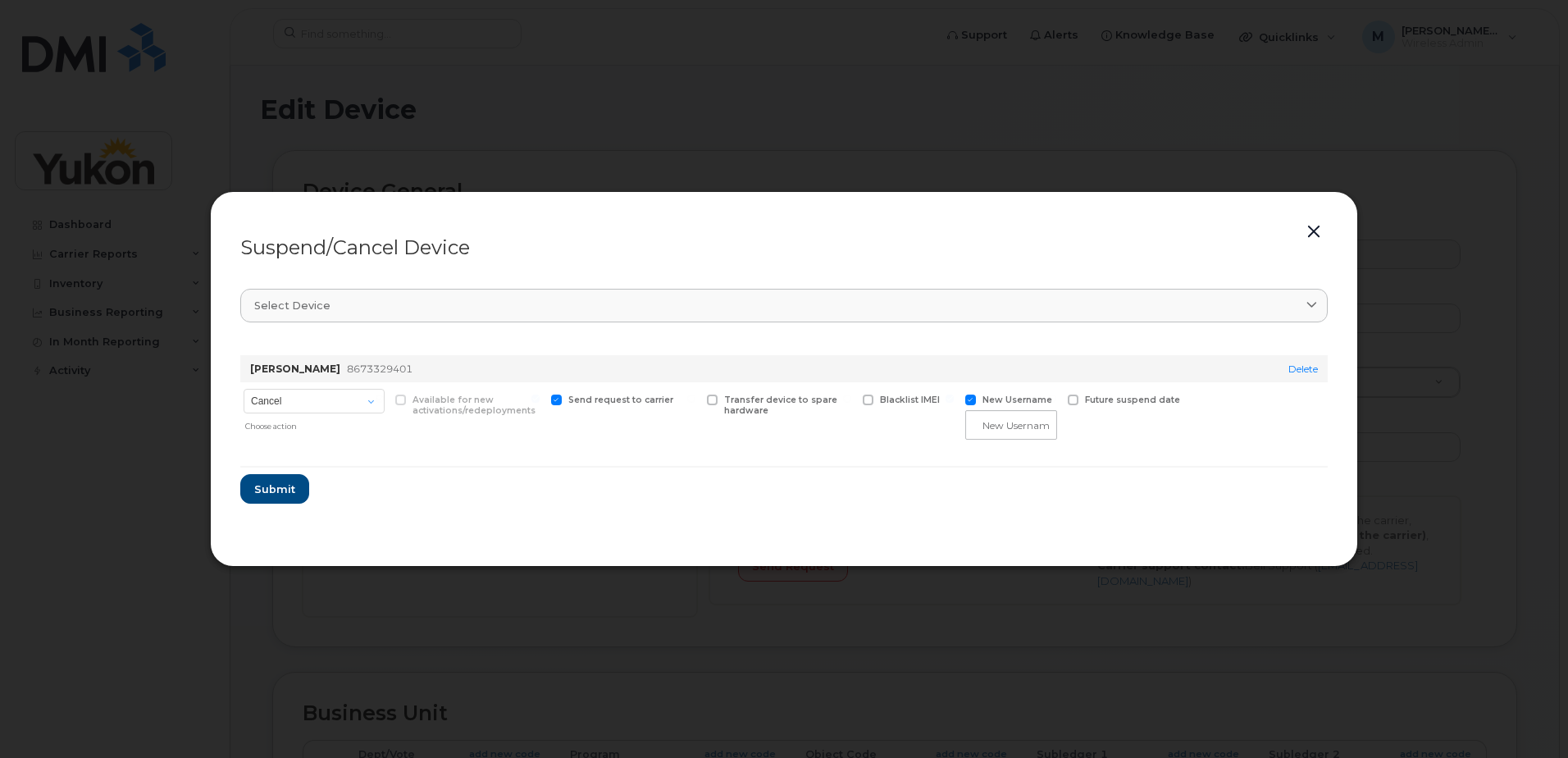
click at [992, 398] on span "New Username" at bounding box center [1017, 399] width 70 height 11
click at [954, 398] on input "New Username" at bounding box center [949, 398] width 8 height 8
click at [978, 397] on label "New Username" at bounding box center [1009, 399] width 87 height 11
click at [954, 397] on input "New Username" at bounding box center [949, 398] width 8 height 8
click at [1003, 434] on input "text" at bounding box center [1012, 425] width 92 height 29
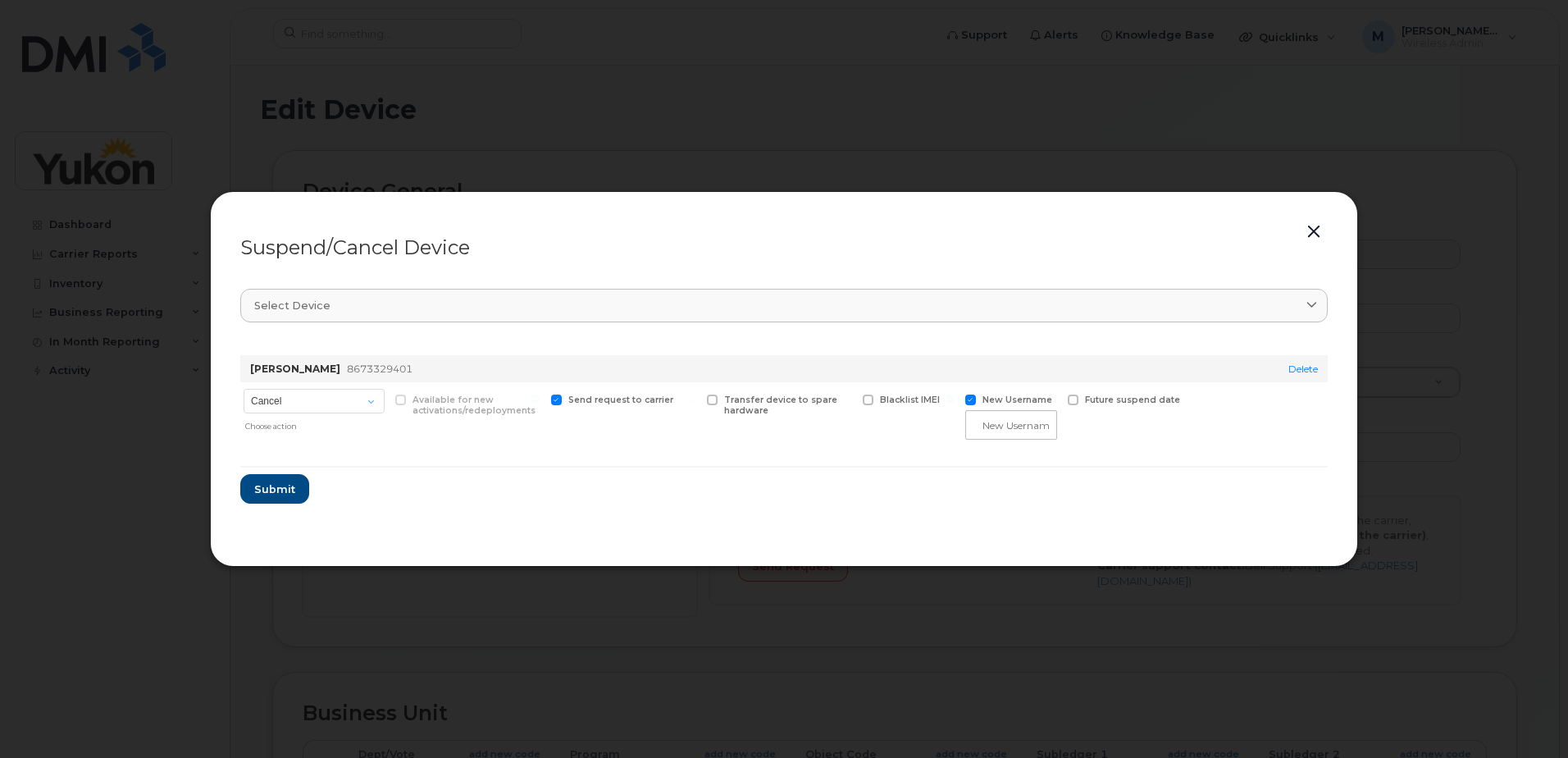
click at [973, 405] on div "New Username" at bounding box center [1011, 414] width 98 height 64
click at [974, 403] on span at bounding box center [971, 399] width 11 height 11
click at [954, 402] on input "New Username" at bounding box center [949, 398] width 8 height 8
checkbox input "false"
click at [866, 463] on form "Jodie Poulin-Parisien 8673329401 Delete Cancel Suspend - Extend Suspension Susp…" at bounding box center [784, 419] width 1088 height 154
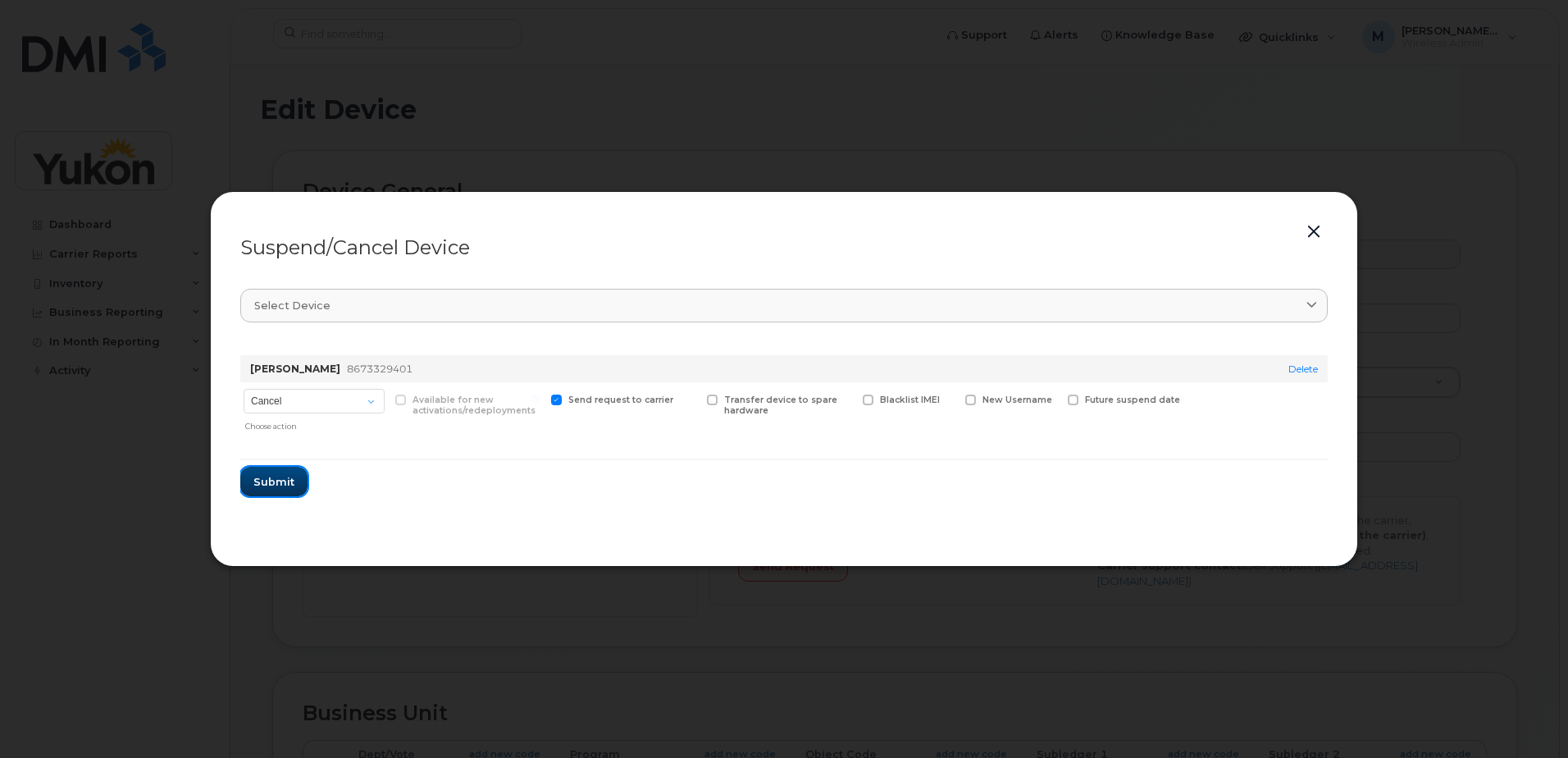
click at [271, 484] on span "Submit" at bounding box center [274, 481] width 41 height 16
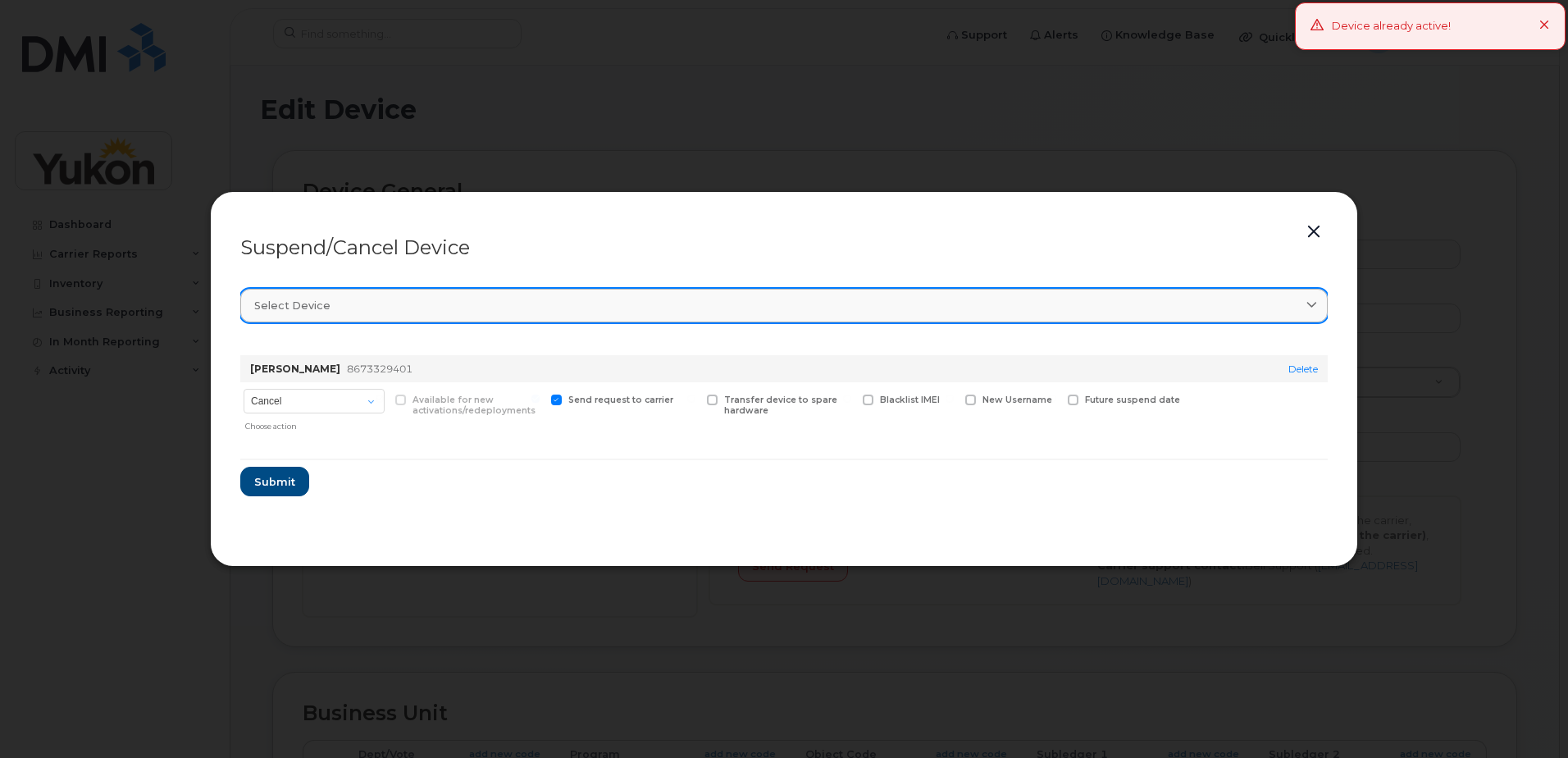
click at [1197, 298] on div "Select device" at bounding box center [784, 306] width 1059 height 16
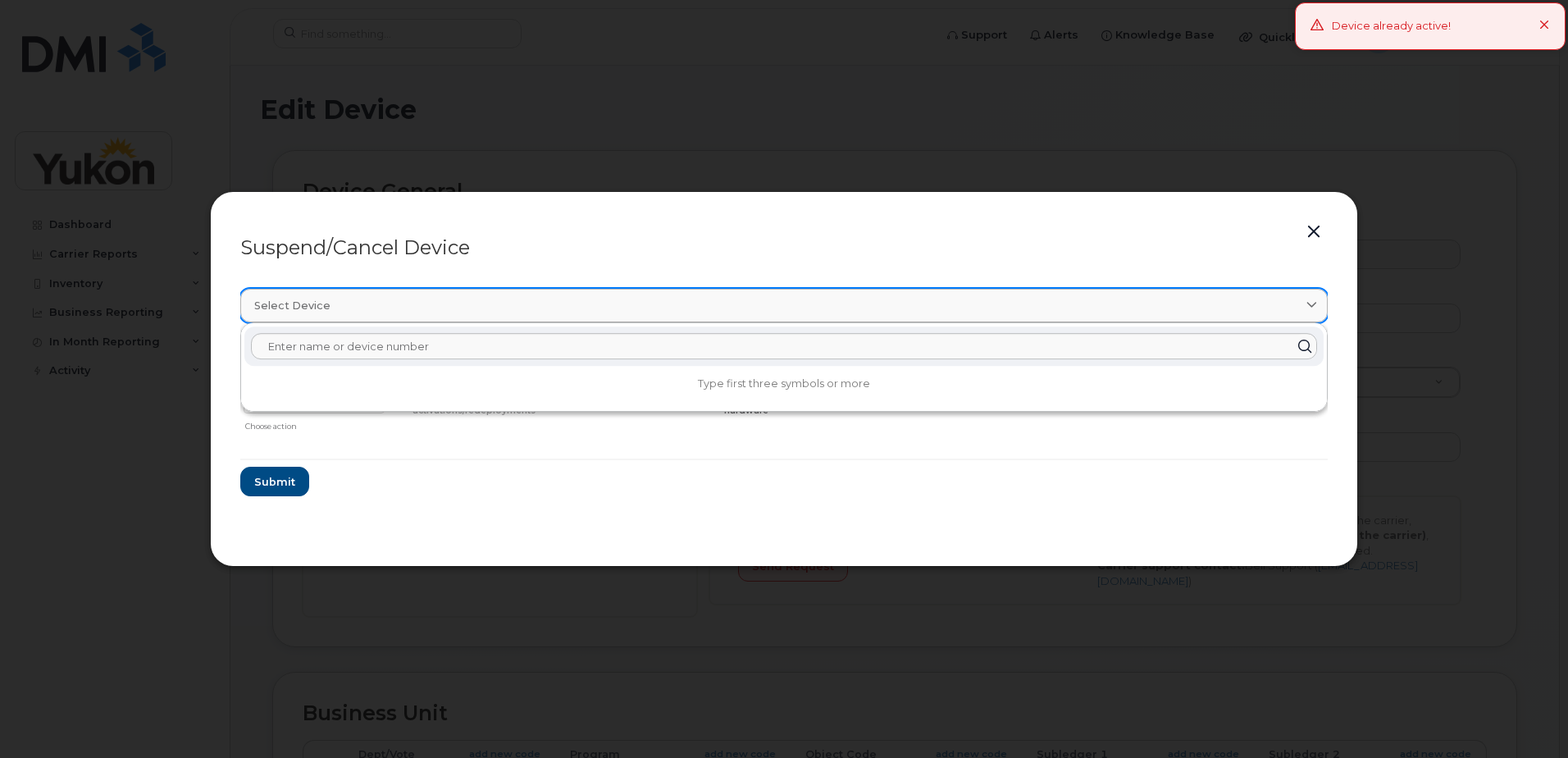
click at [921, 314] on link "Select device" at bounding box center [784, 305] width 1088 height 34
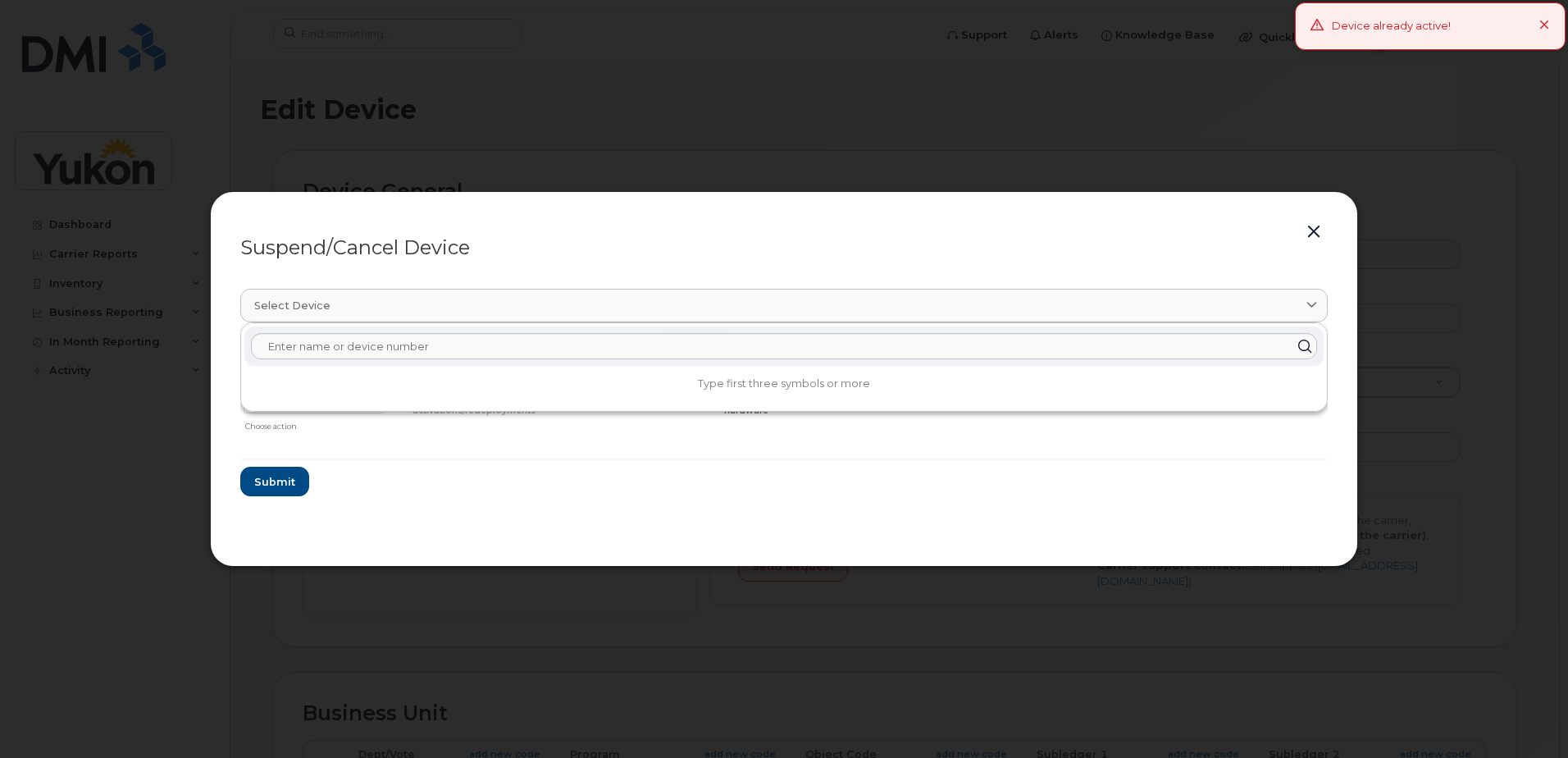
click at [1328, 232] on div "Suspend/Cancel Device Select device Type first three symbols or more Jodie Poul…" at bounding box center [784, 378] width 1148 height 375
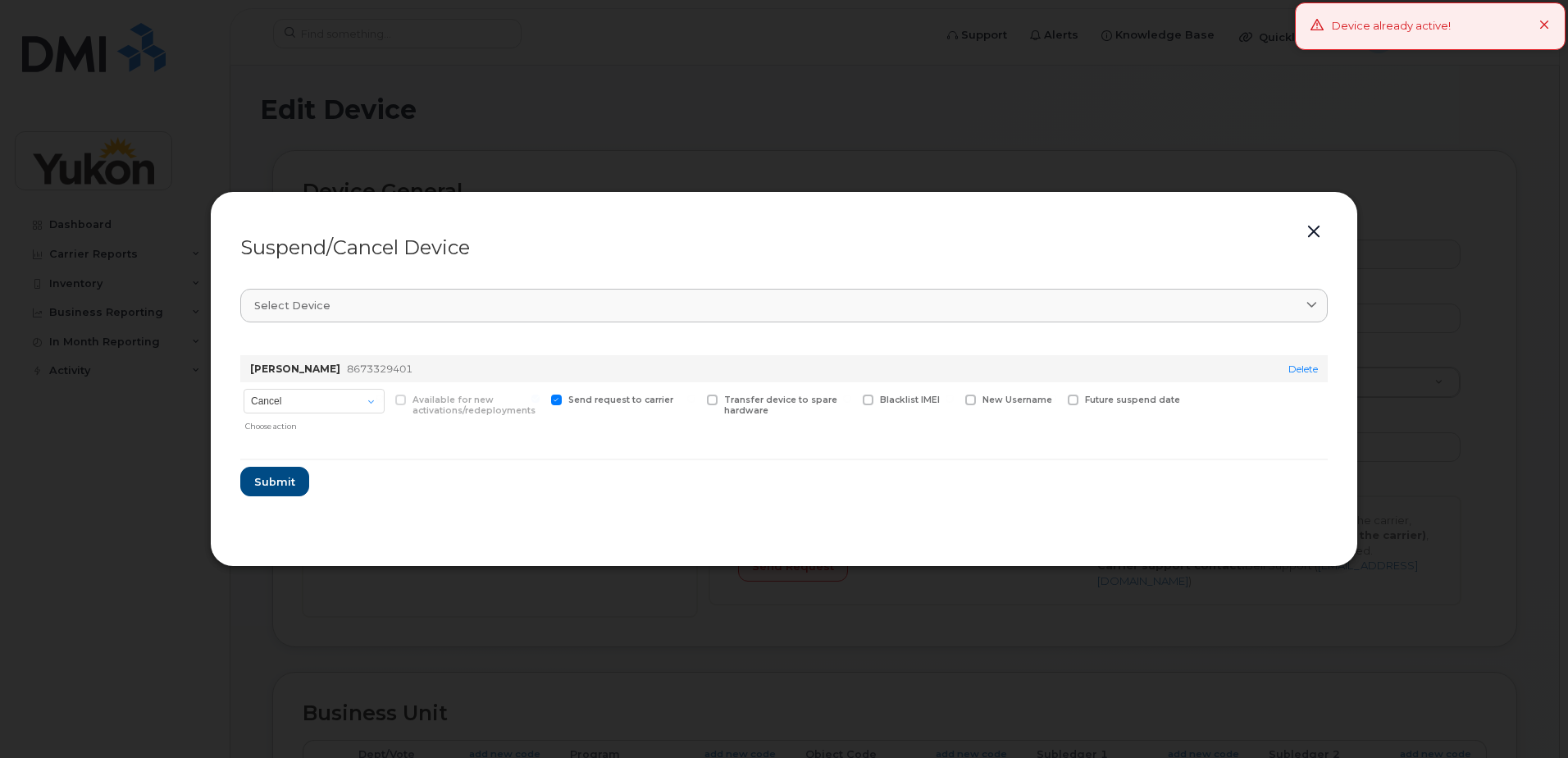
click at [1316, 231] on button "button" at bounding box center [1314, 232] width 24 height 23
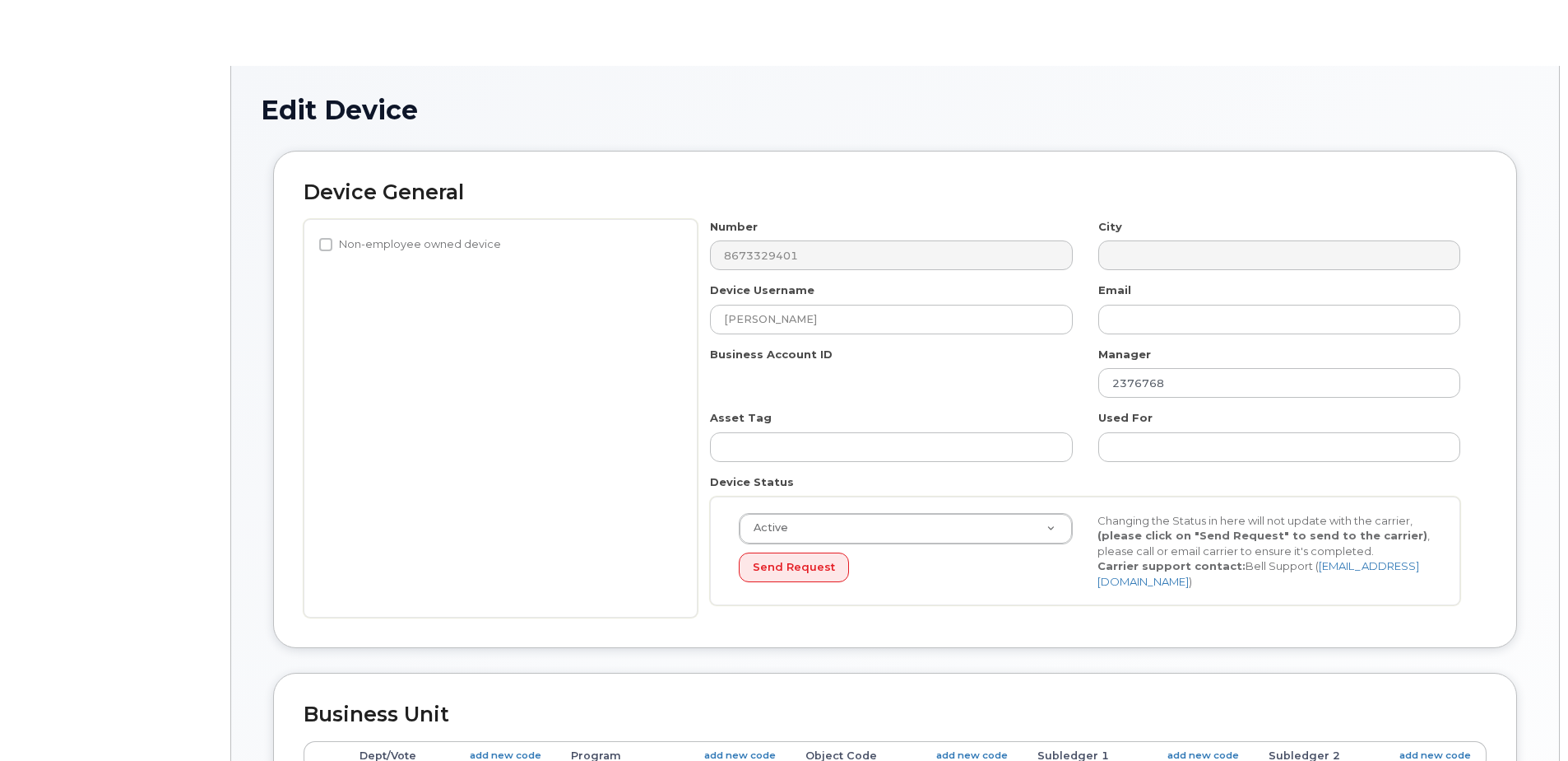
select select "33500007"
select select "33497282"
select select "33497277"
